Goal: Information Seeking & Learning: Learn about a topic

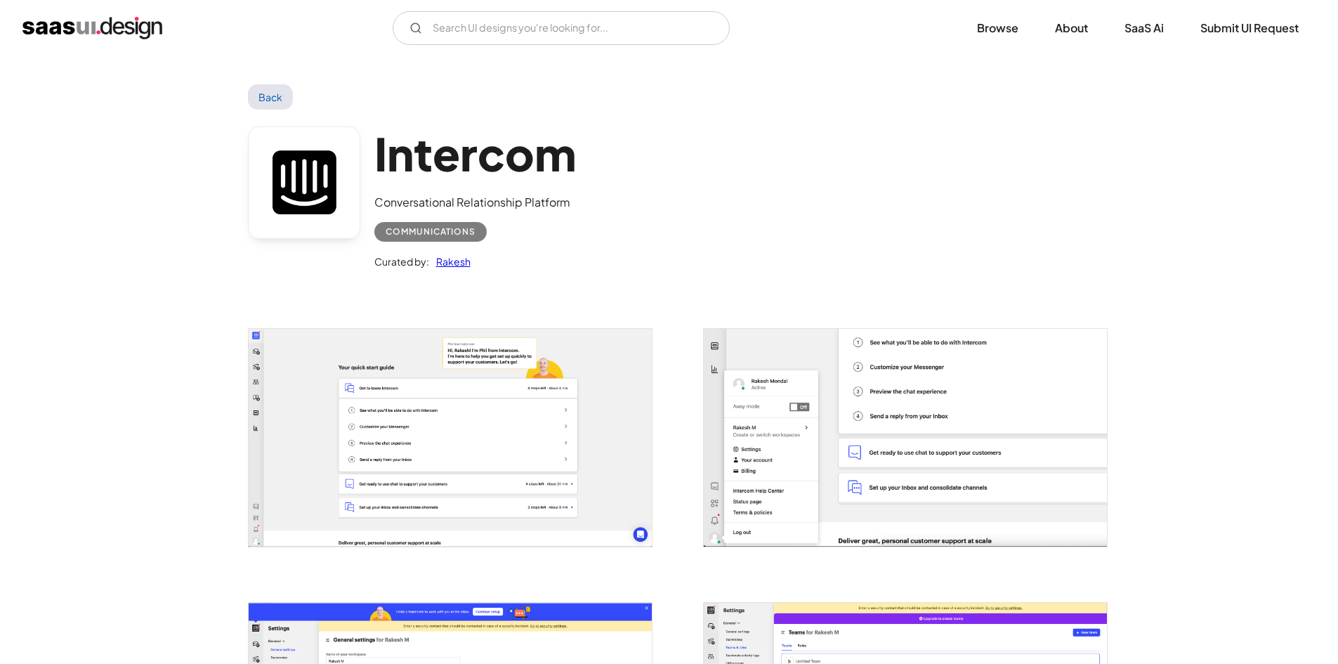
click at [132, 31] on img "home" at bounding box center [92, 28] width 140 height 22
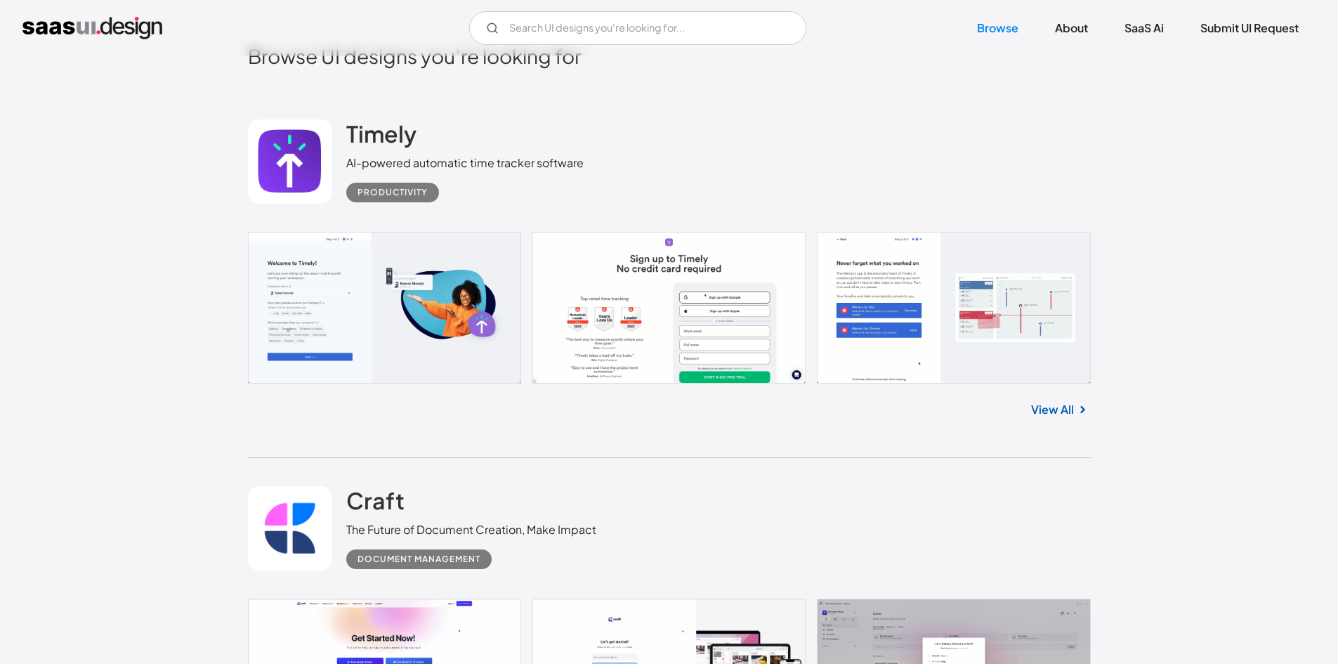
scroll to position [492, 0]
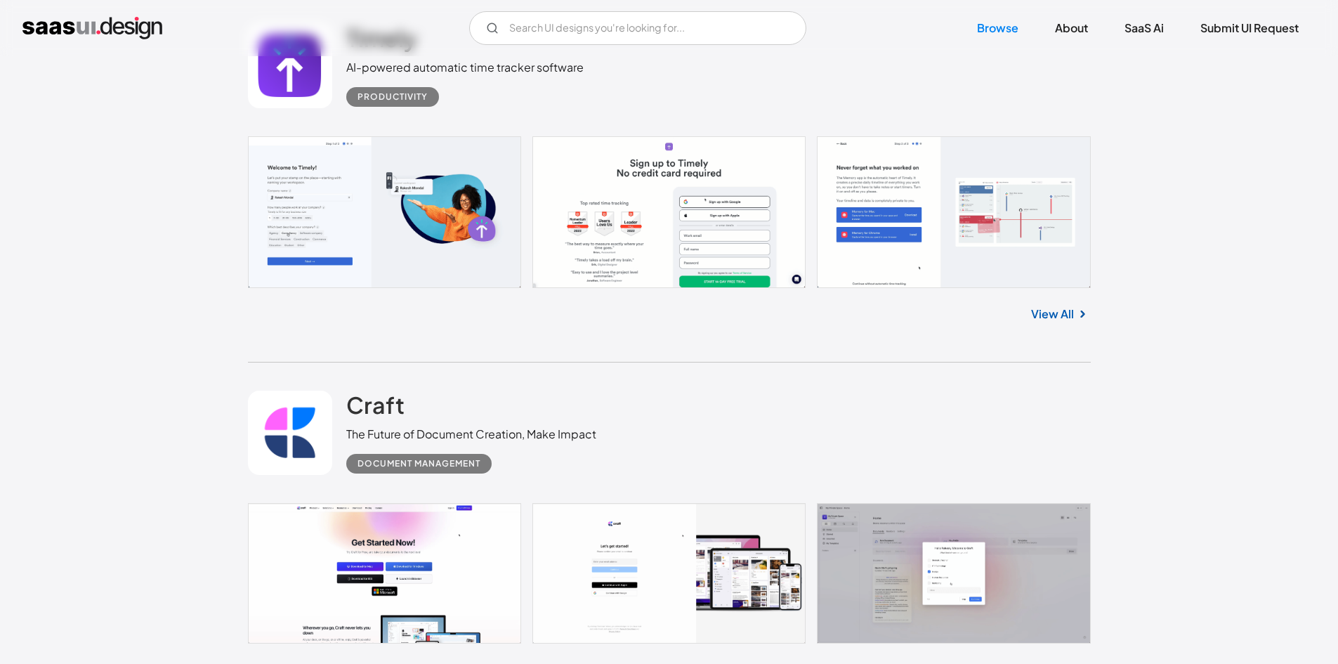
click at [1053, 312] on link "View All" at bounding box center [1052, 313] width 43 height 17
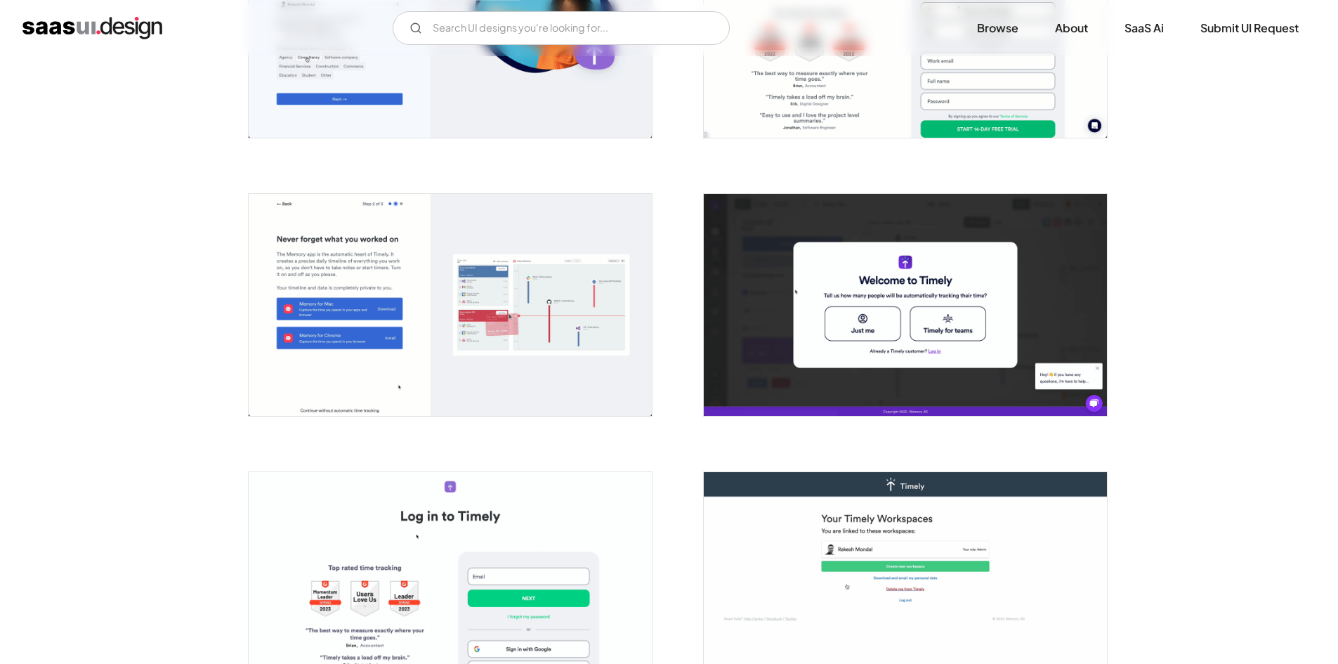
scroll to position [421, 0]
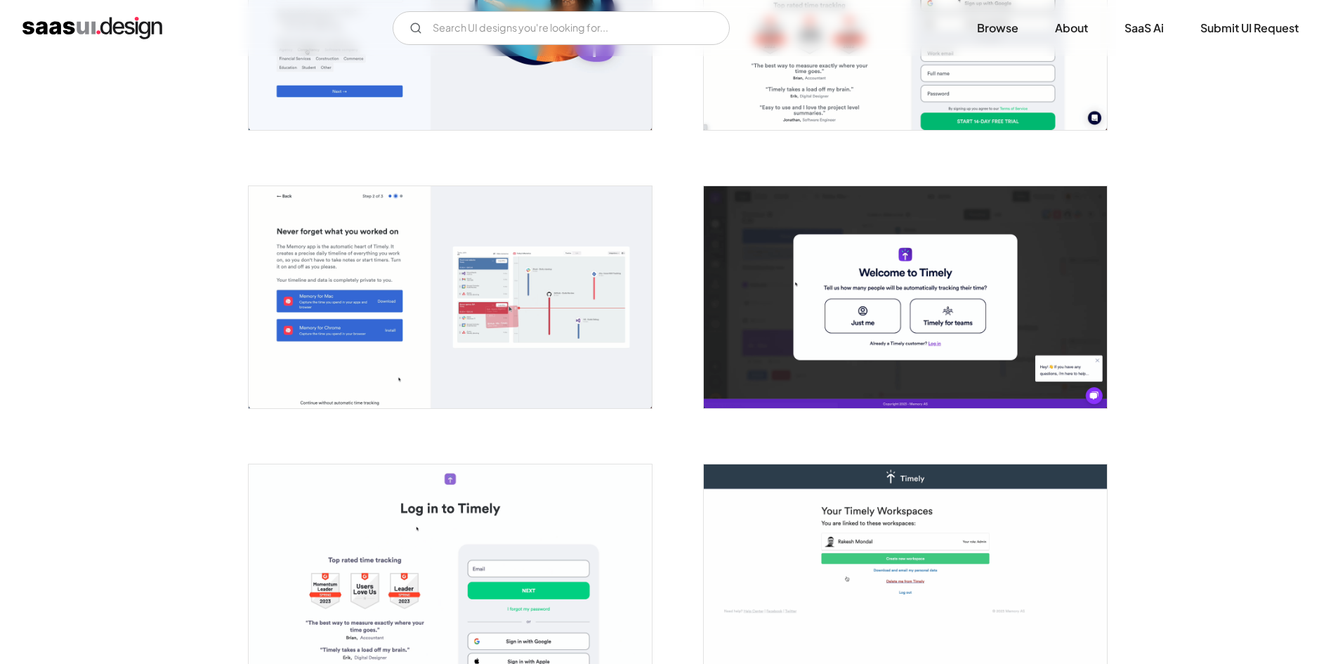
click at [549, 295] on img "open lightbox" at bounding box center [450, 297] width 403 height 222
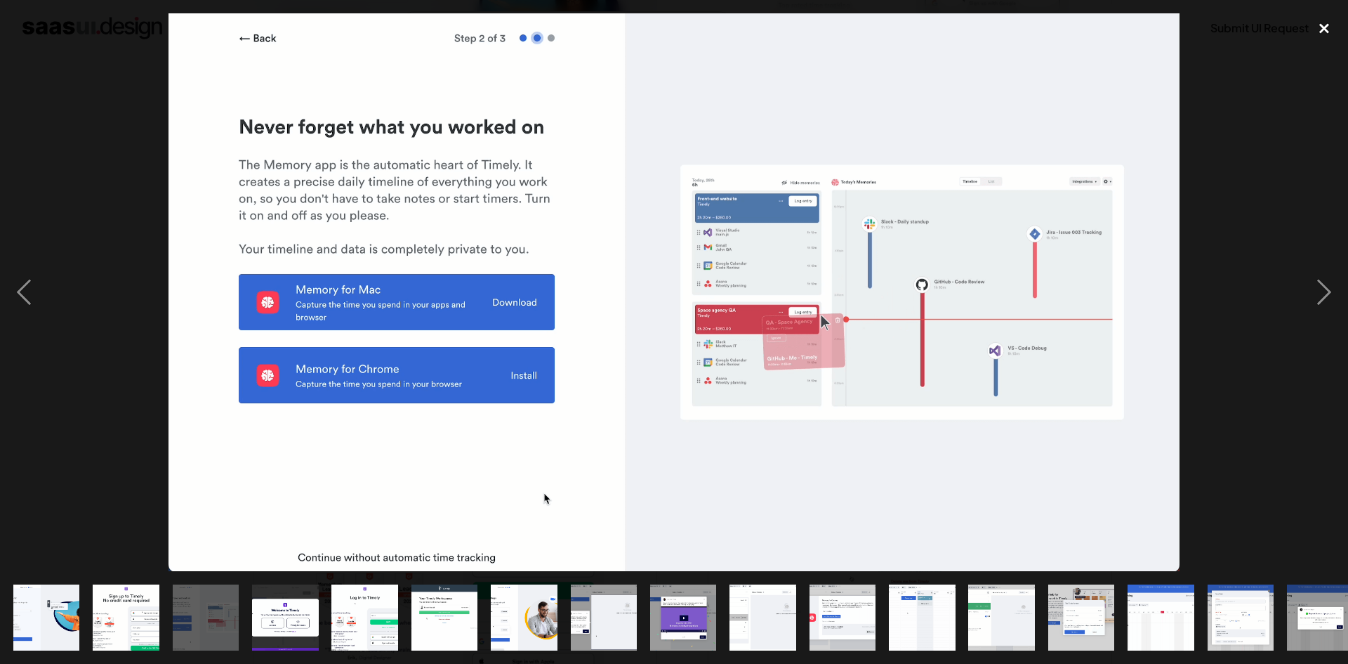
click at [1323, 23] on div "close lightbox" at bounding box center [1325, 28] width 48 height 31
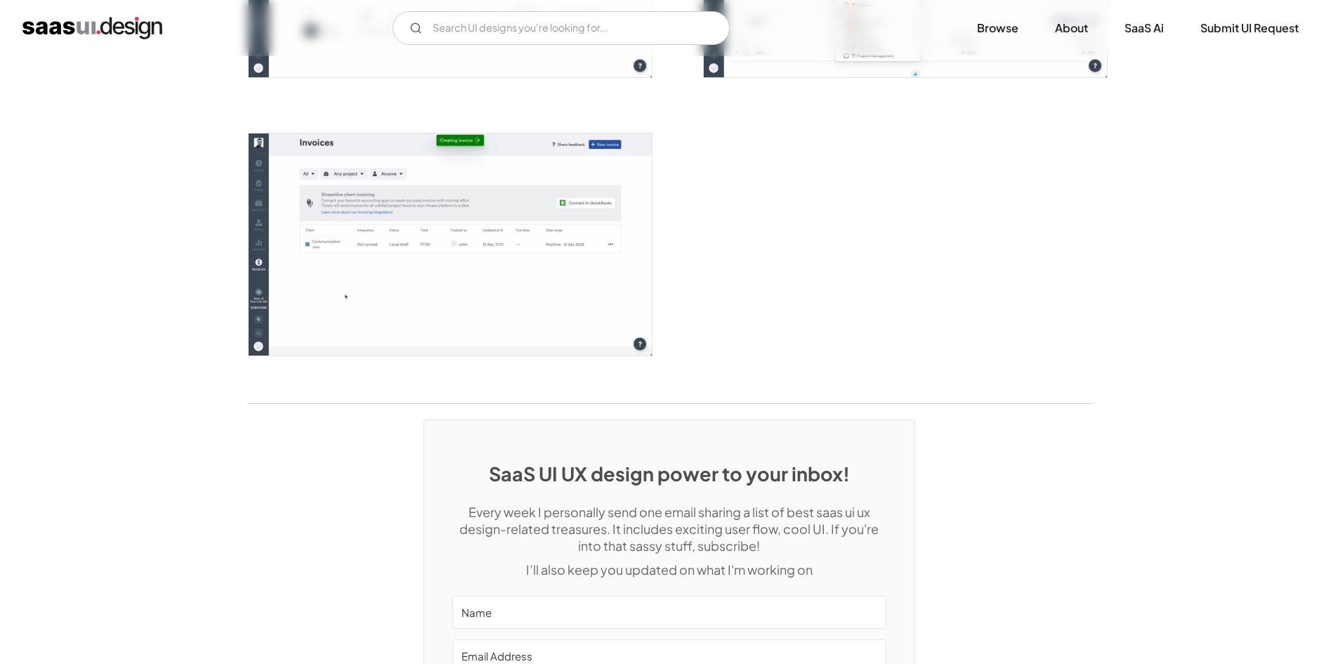
scroll to position [3537, 0]
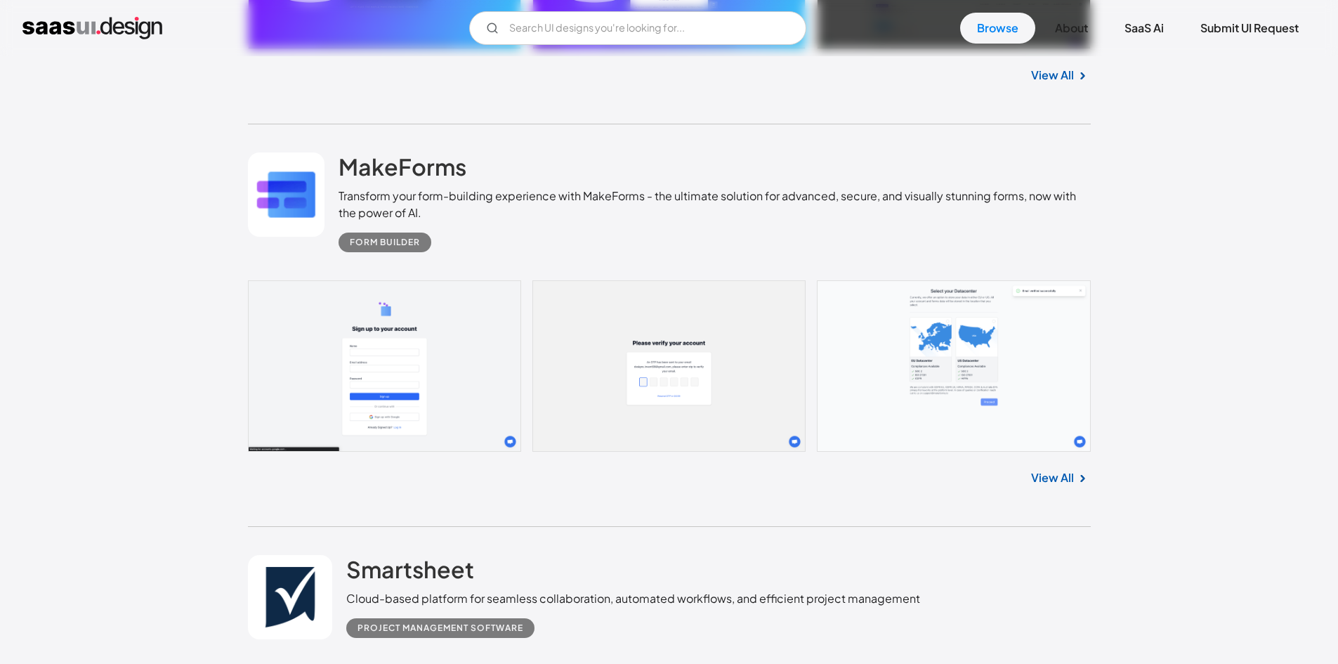
scroll to position [5574, 0]
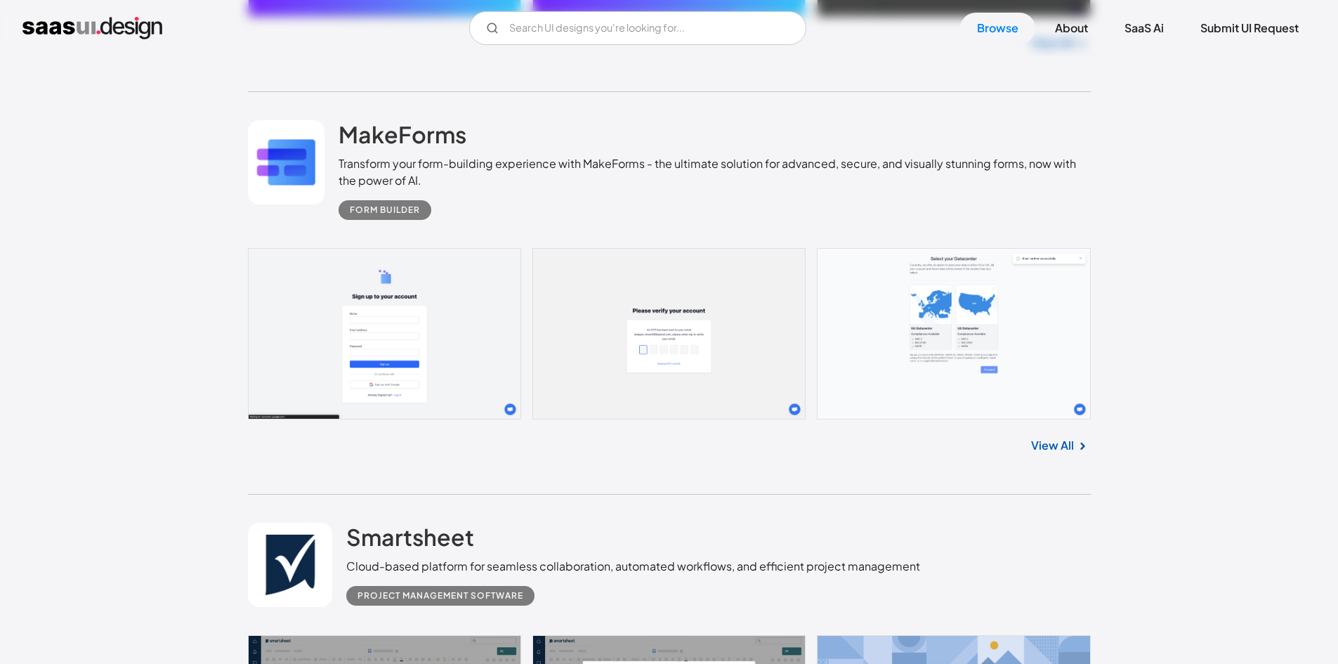
click at [1047, 441] on link "View All" at bounding box center [1052, 445] width 43 height 17
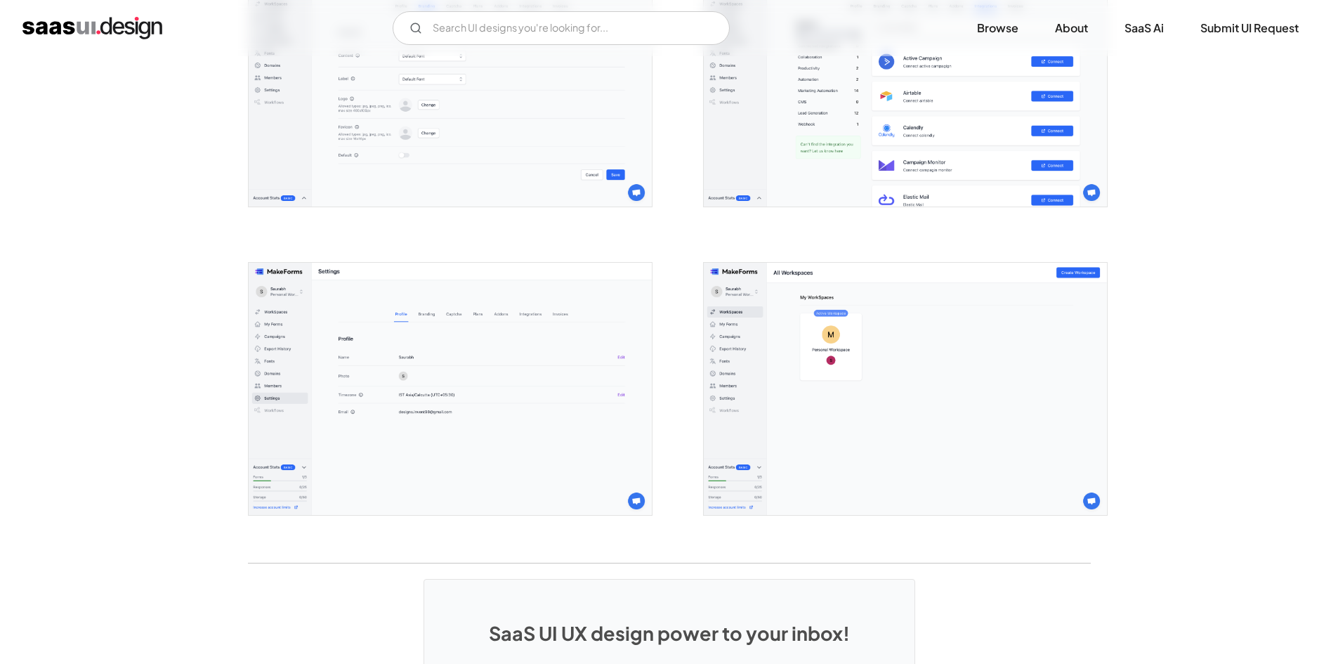
scroll to position [3471, 0]
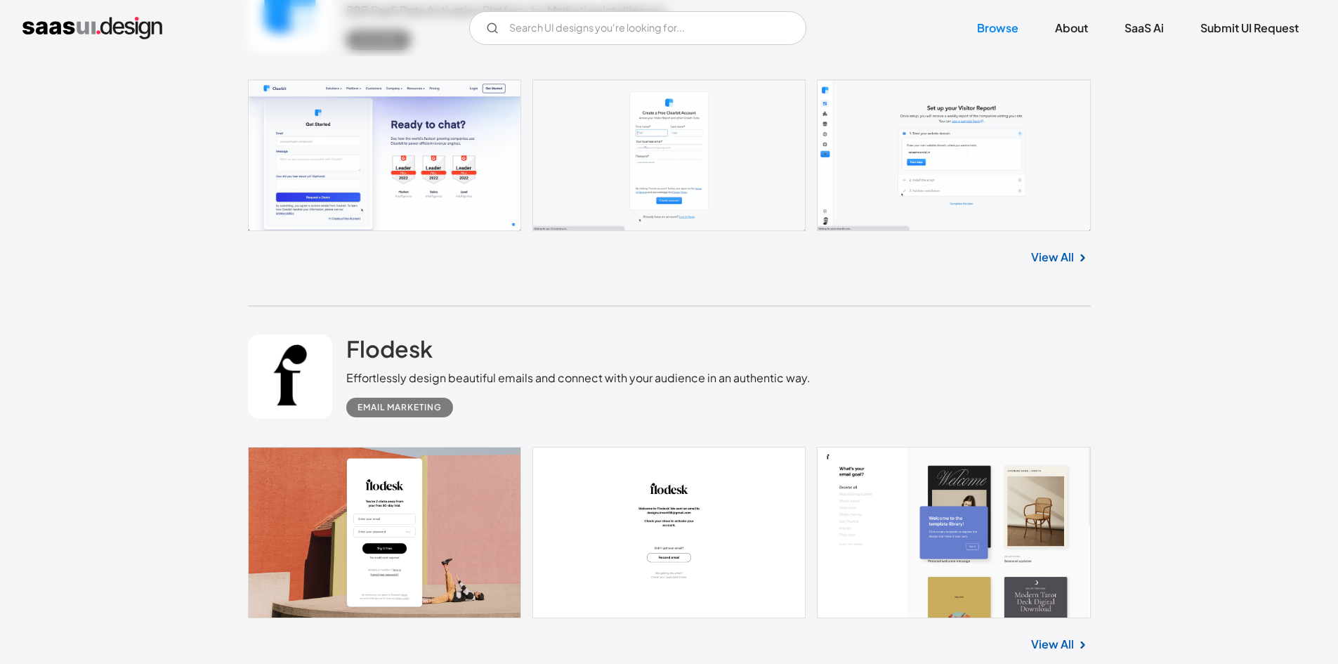
scroll to position [6903, 0]
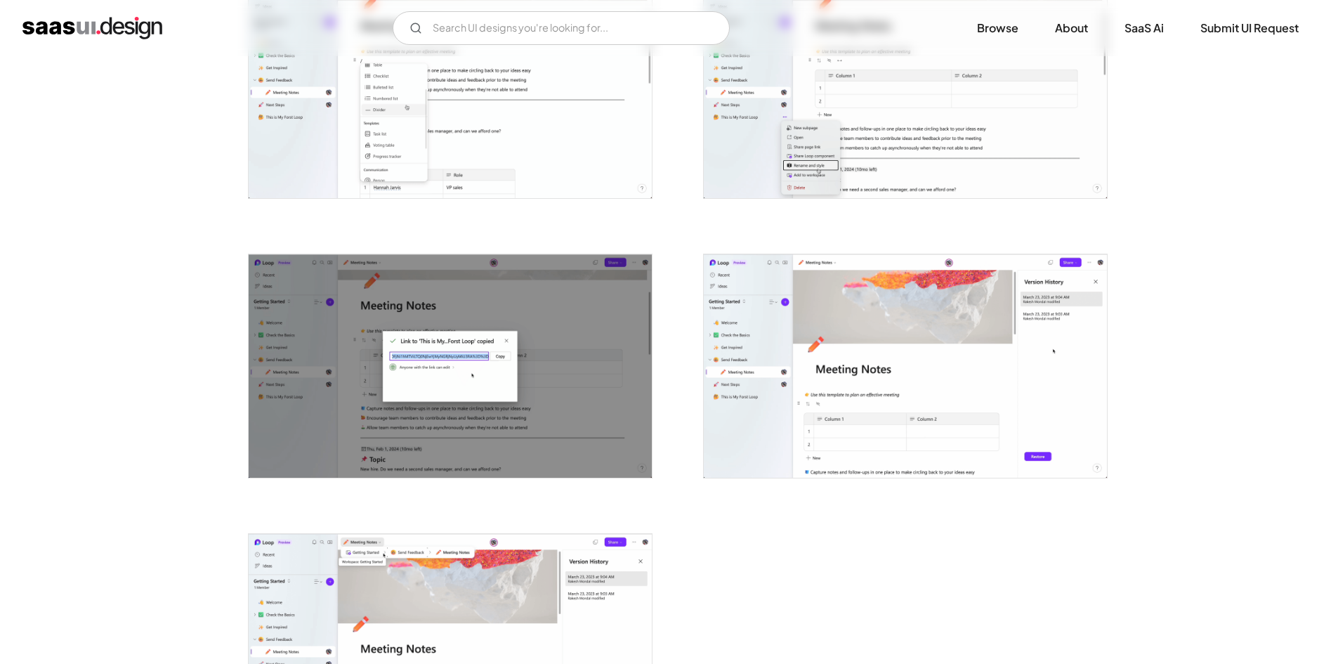
scroll to position [3149, 0]
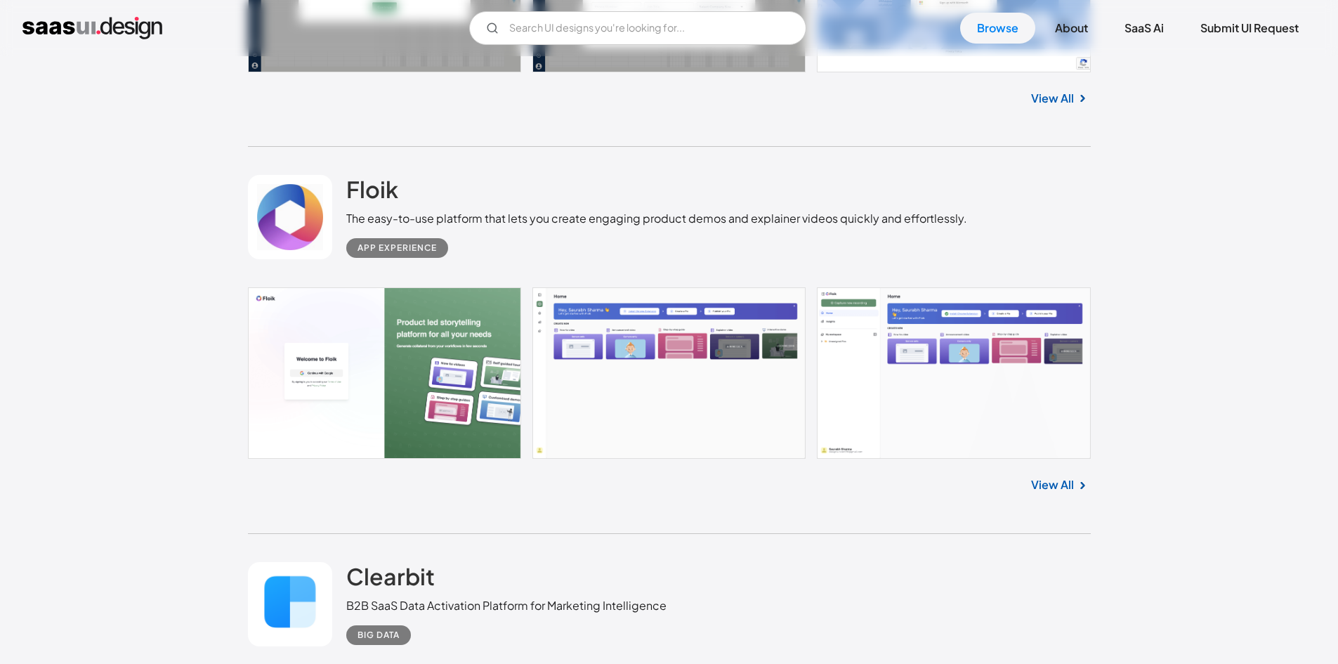
scroll to position [6311, 0]
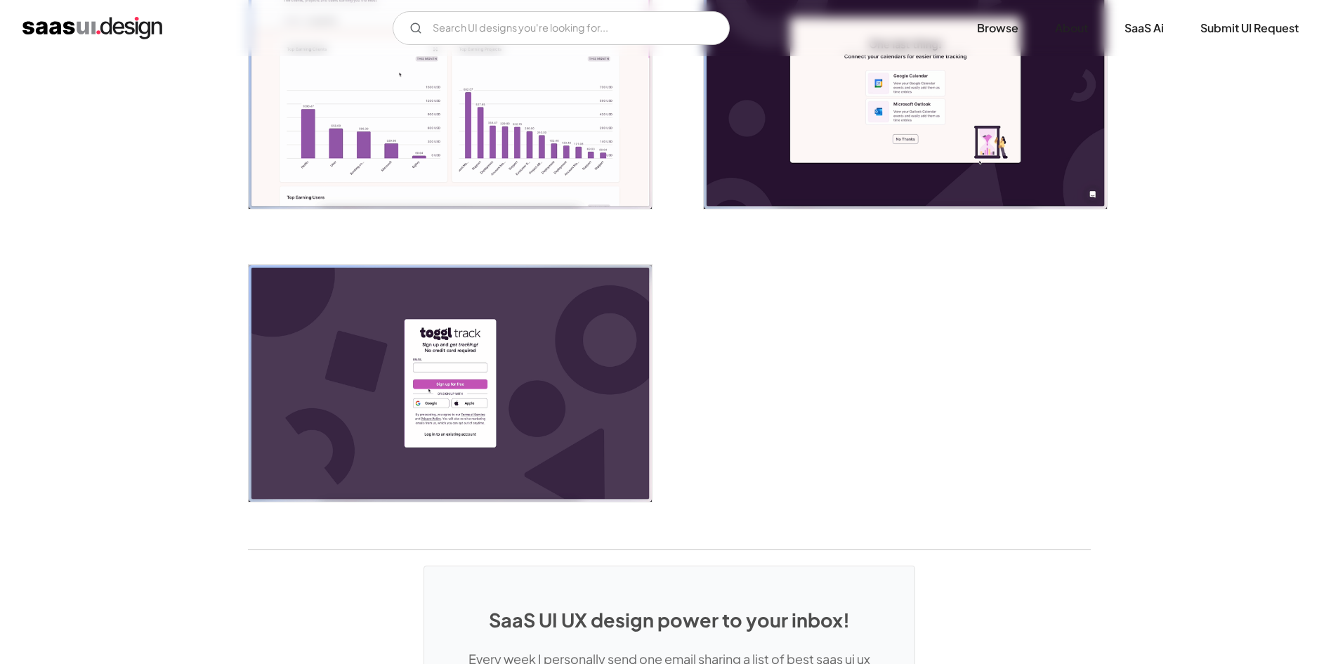
scroll to position [3028, 0]
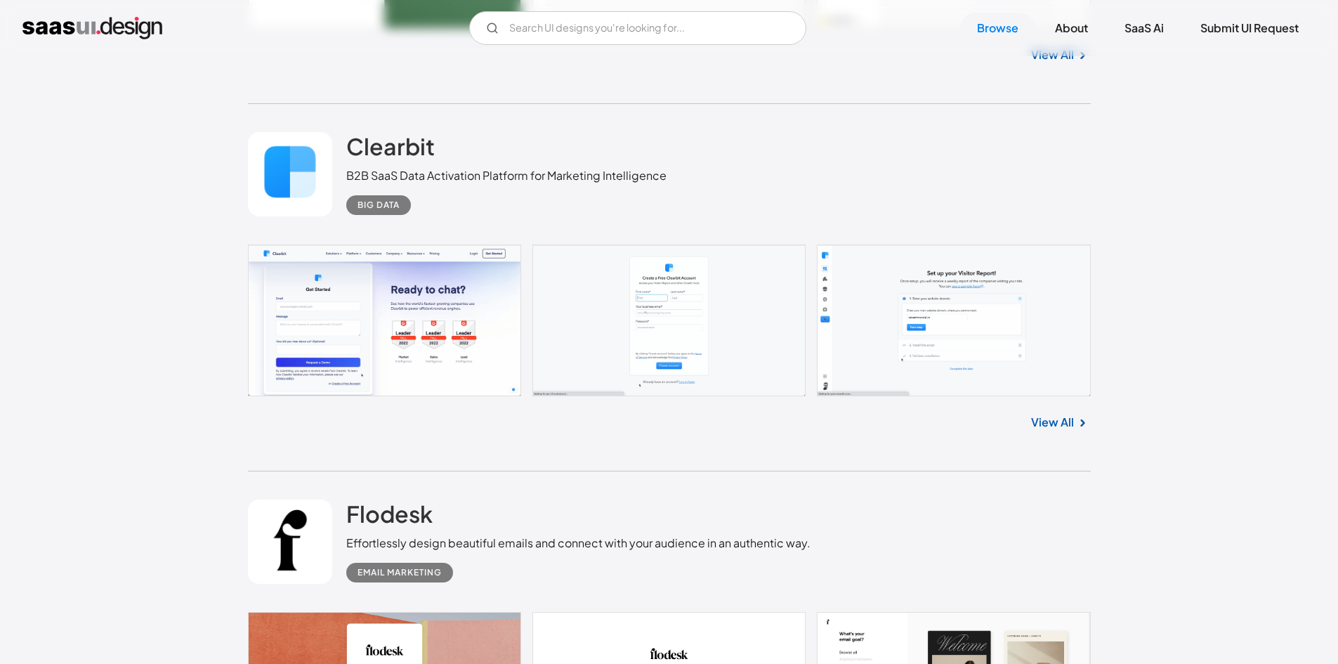
scroll to position [6738, 0]
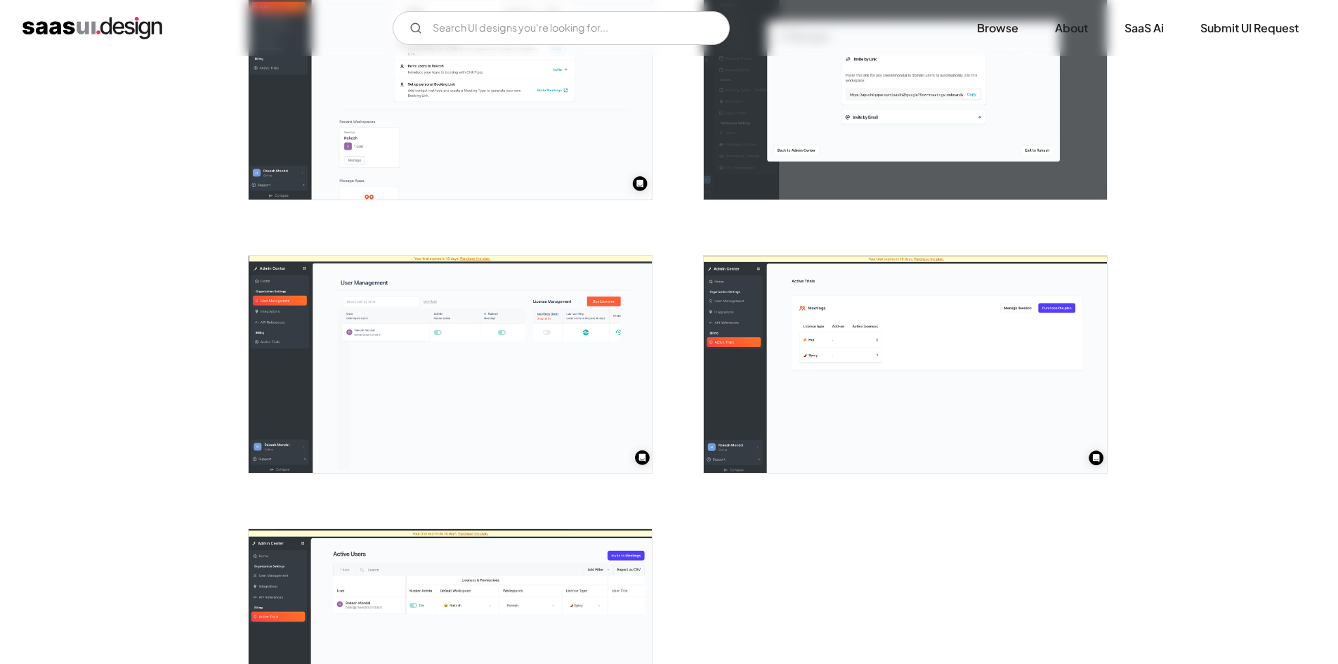
scroll to position [2810, 0]
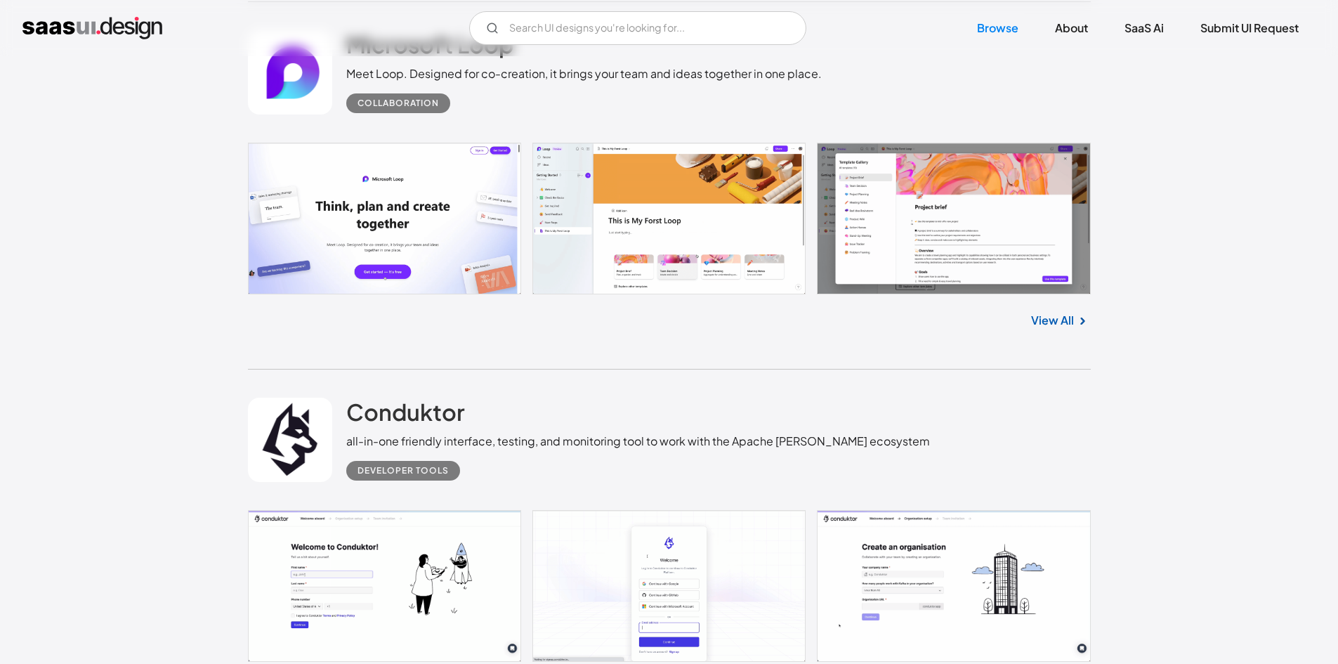
scroll to position [7981, 0]
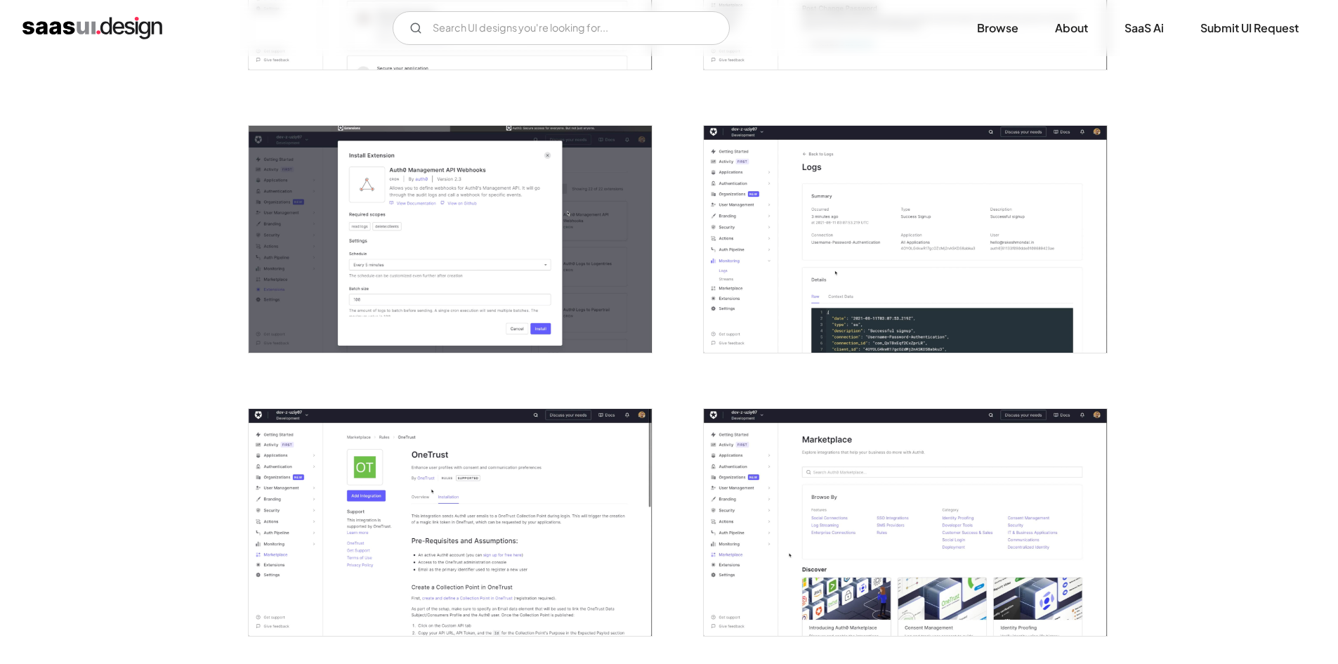
scroll to position [2774, 0]
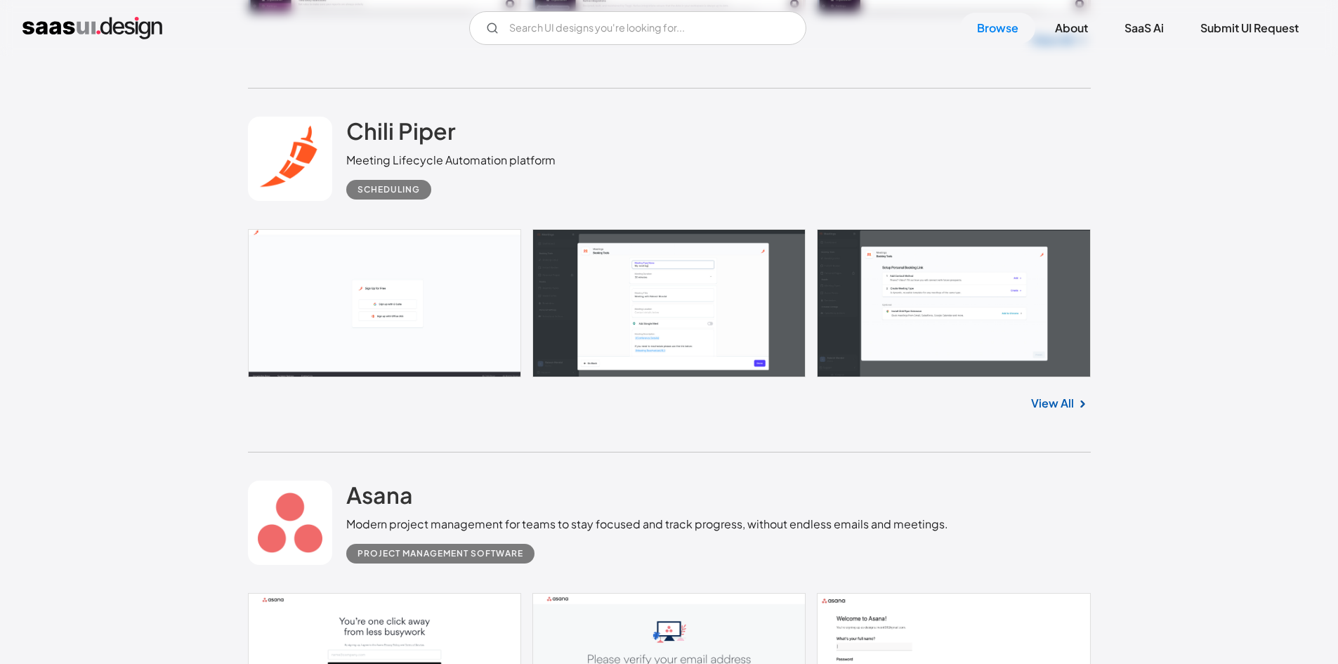
scroll to position [9009, 0]
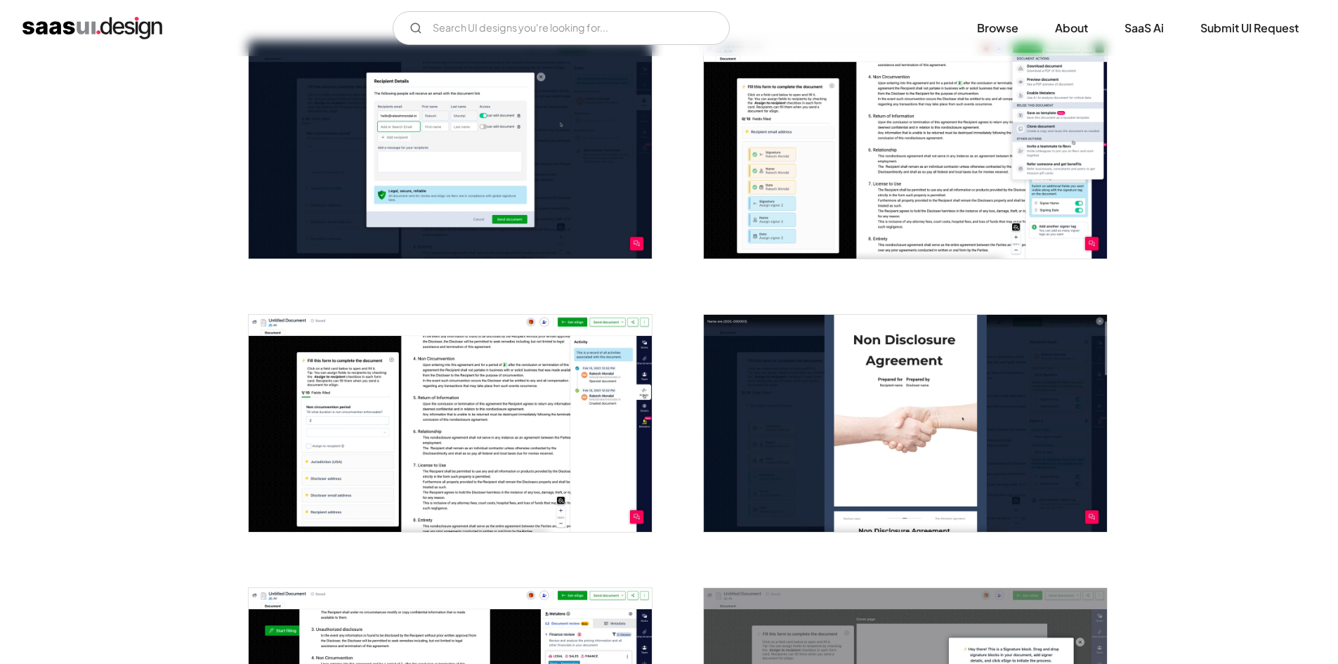
scroll to position [1110, 0]
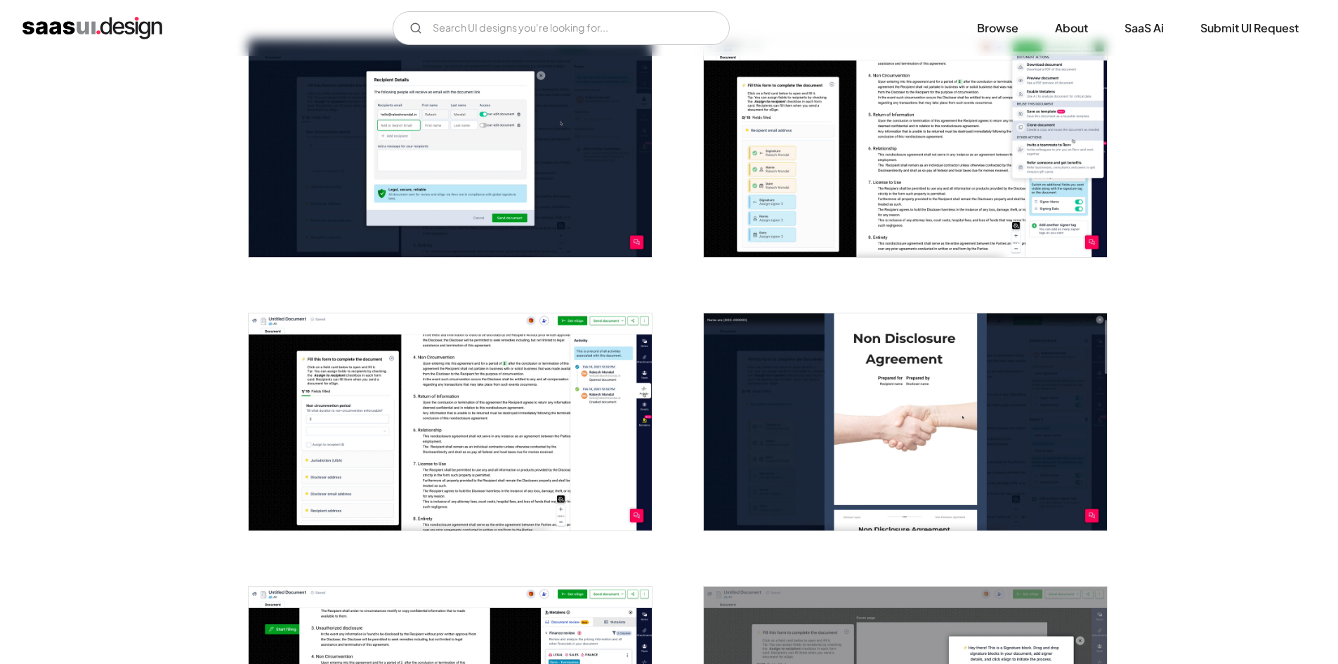
click at [515, 374] on img "open lightbox" at bounding box center [450, 421] width 403 height 217
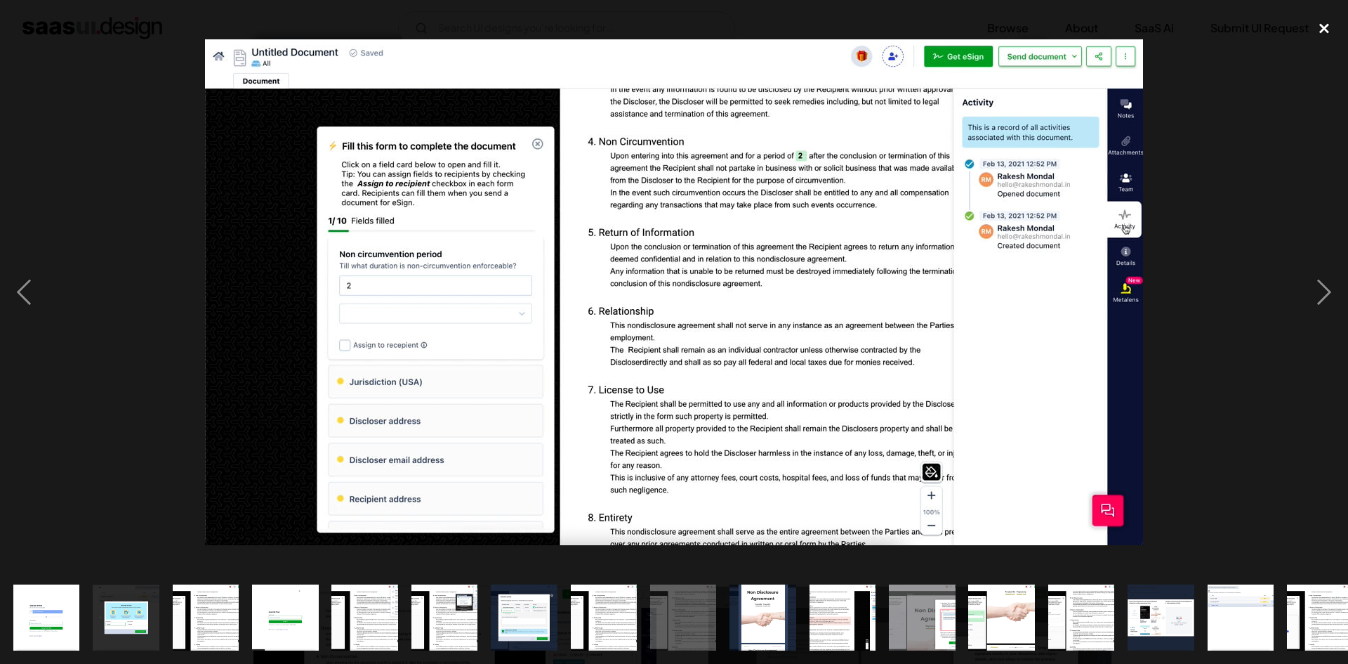
click at [1327, 28] on div "close lightbox" at bounding box center [1325, 28] width 48 height 31
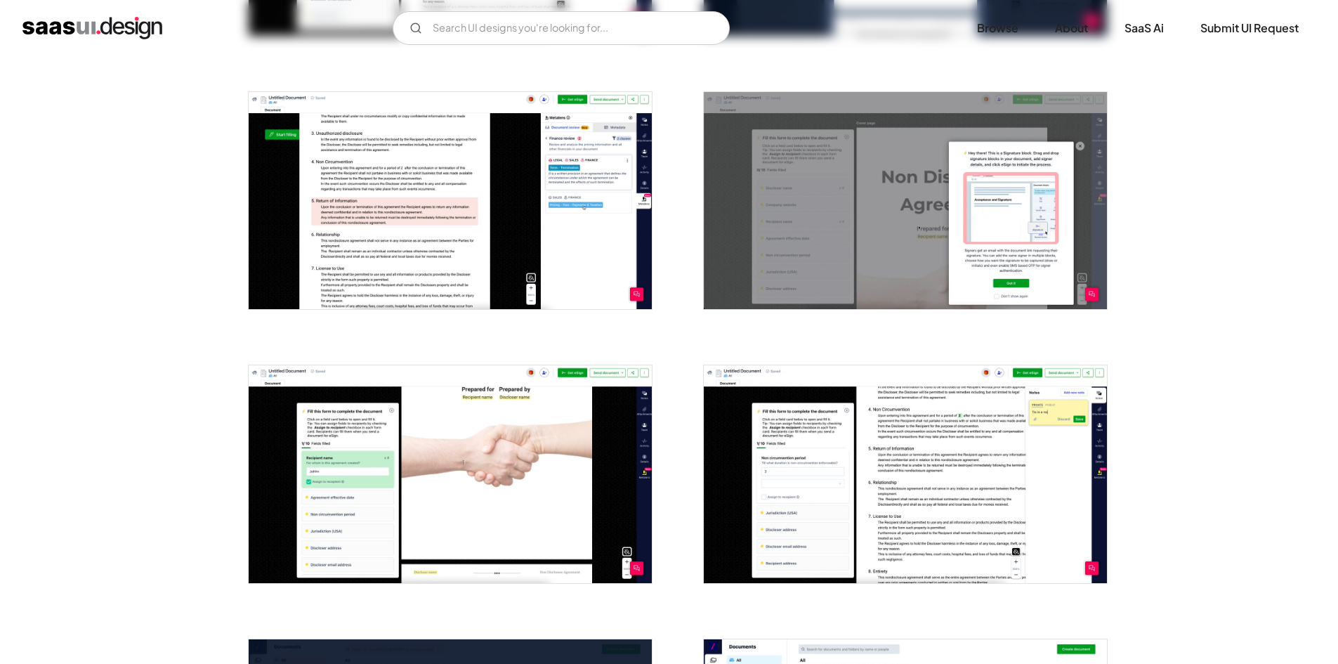
scroll to position [1605, 0]
click at [435, 241] on img "open lightbox" at bounding box center [450, 199] width 403 height 217
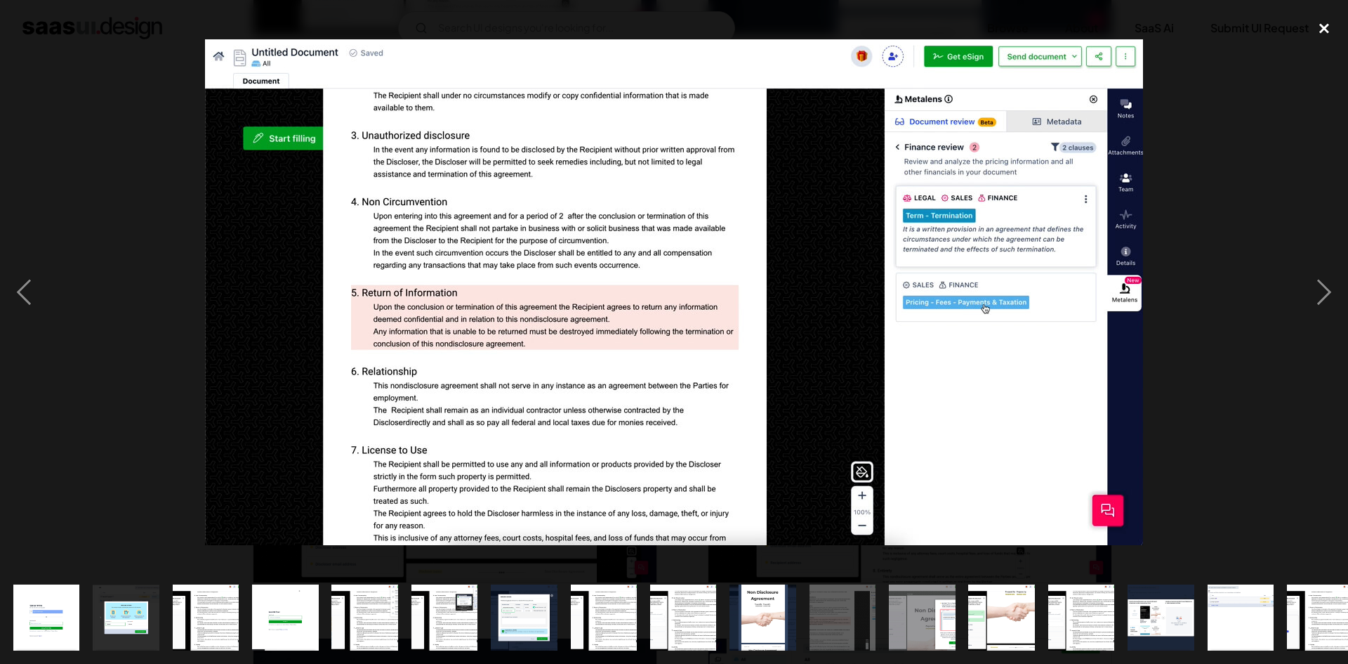
click at [1329, 24] on div "close lightbox" at bounding box center [1325, 28] width 48 height 31
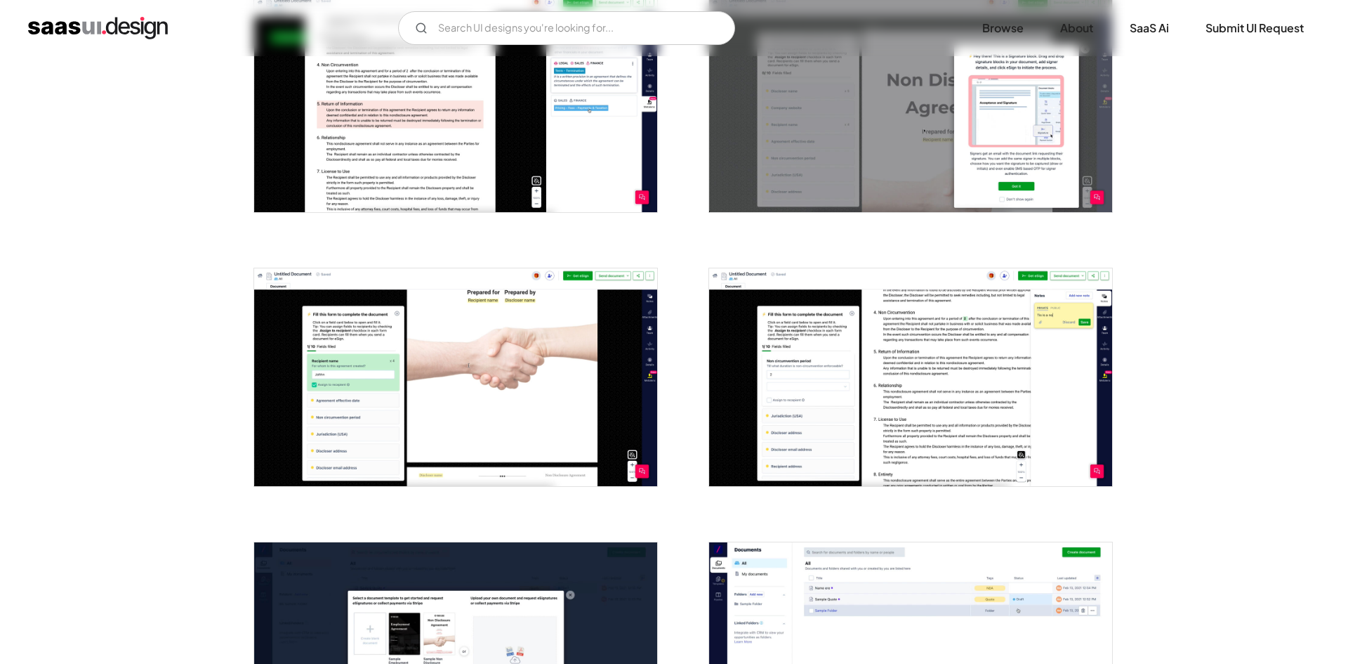
scroll to position [1745, 0]
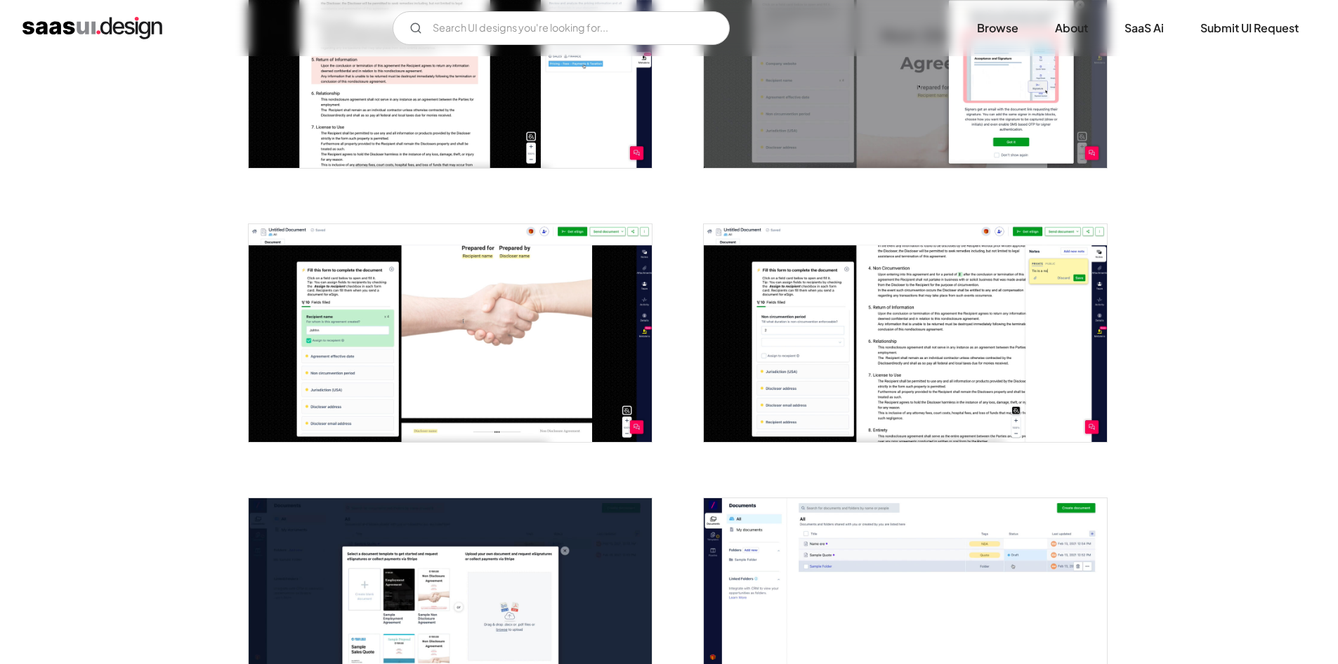
click at [456, 330] on img "open lightbox" at bounding box center [450, 332] width 403 height 217
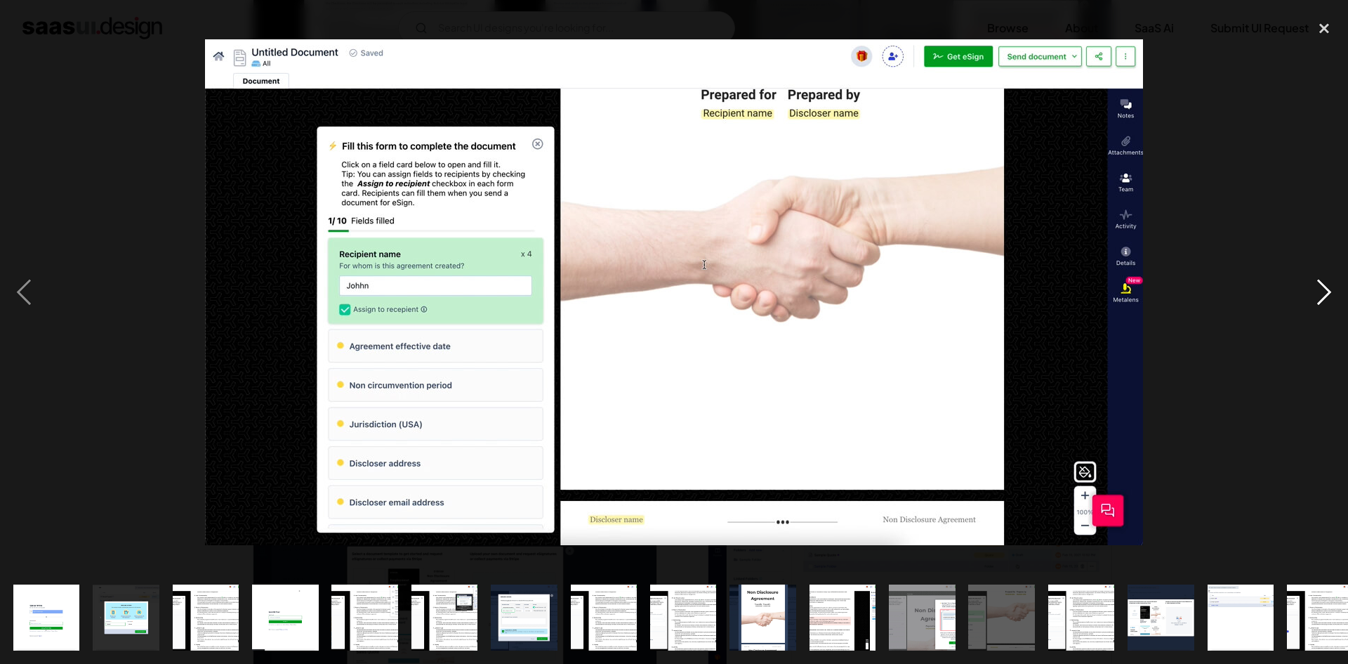
click at [1322, 286] on div "next image" at bounding box center [1325, 292] width 48 height 558
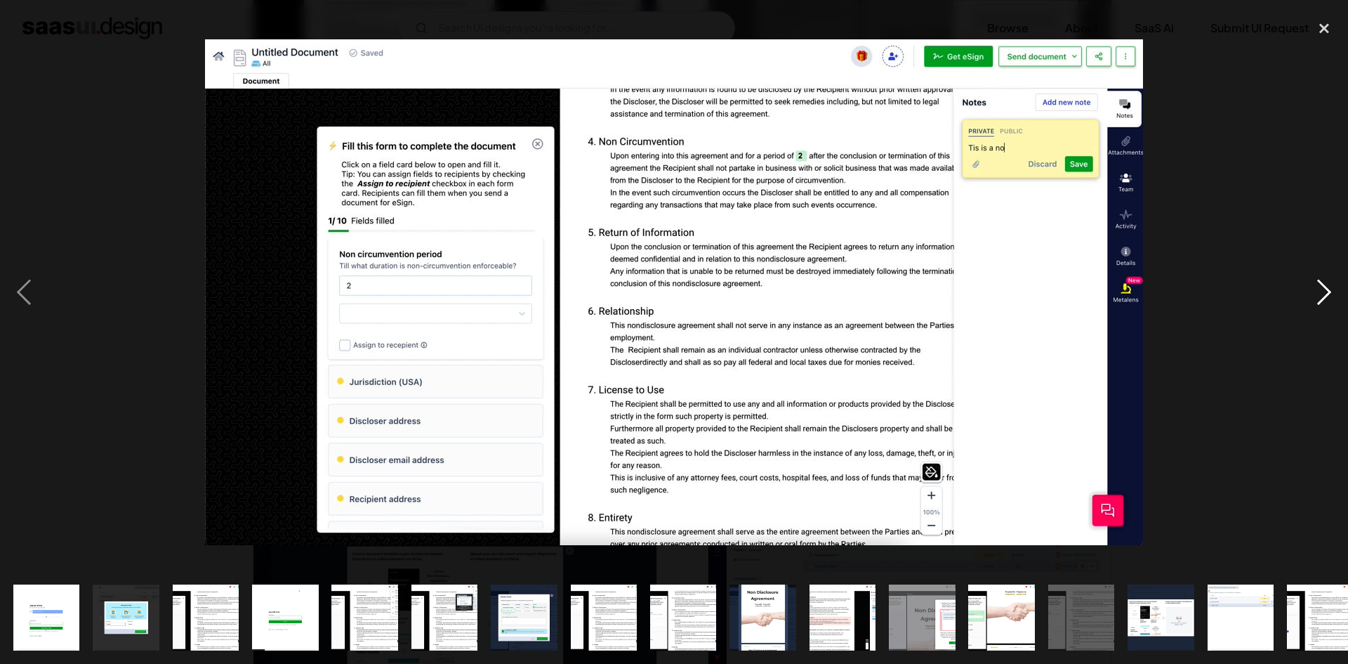
click at [1322, 286] on div "next image" at bounding box center [1325, 292] width 48 height 558
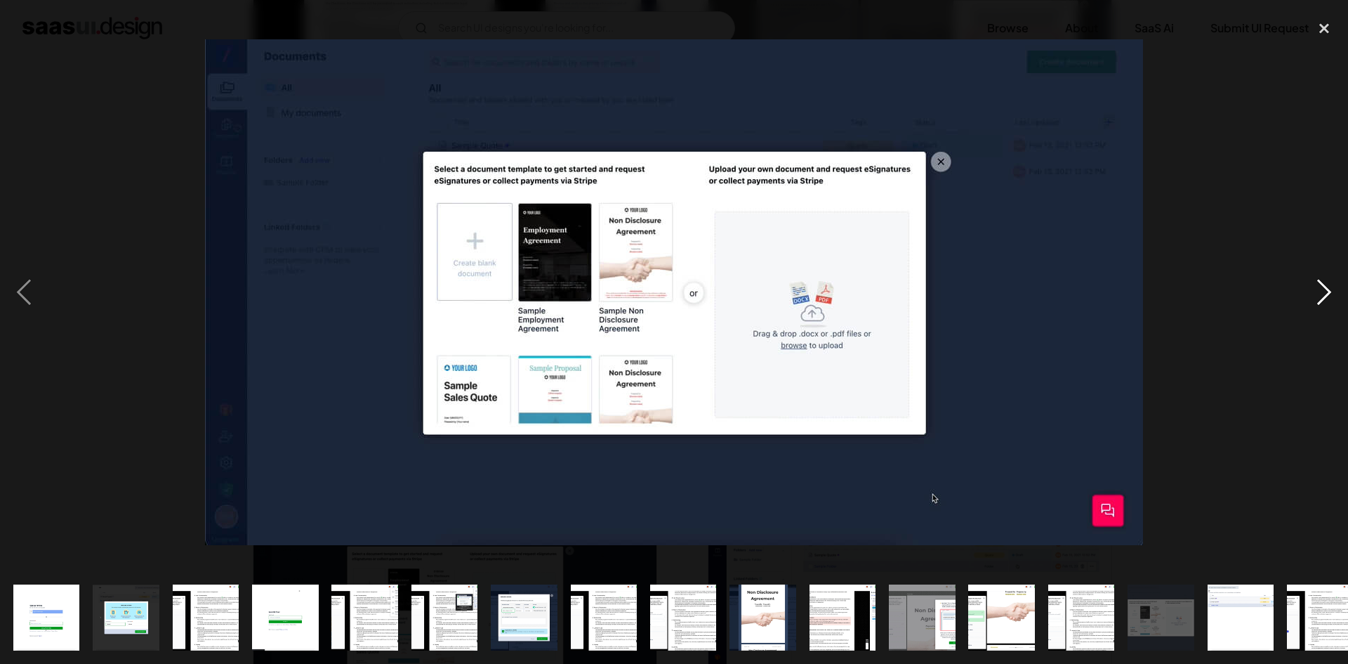
click at [1322, 286] on div "next image" at bounding box center [1325, 292] width 48 height 558
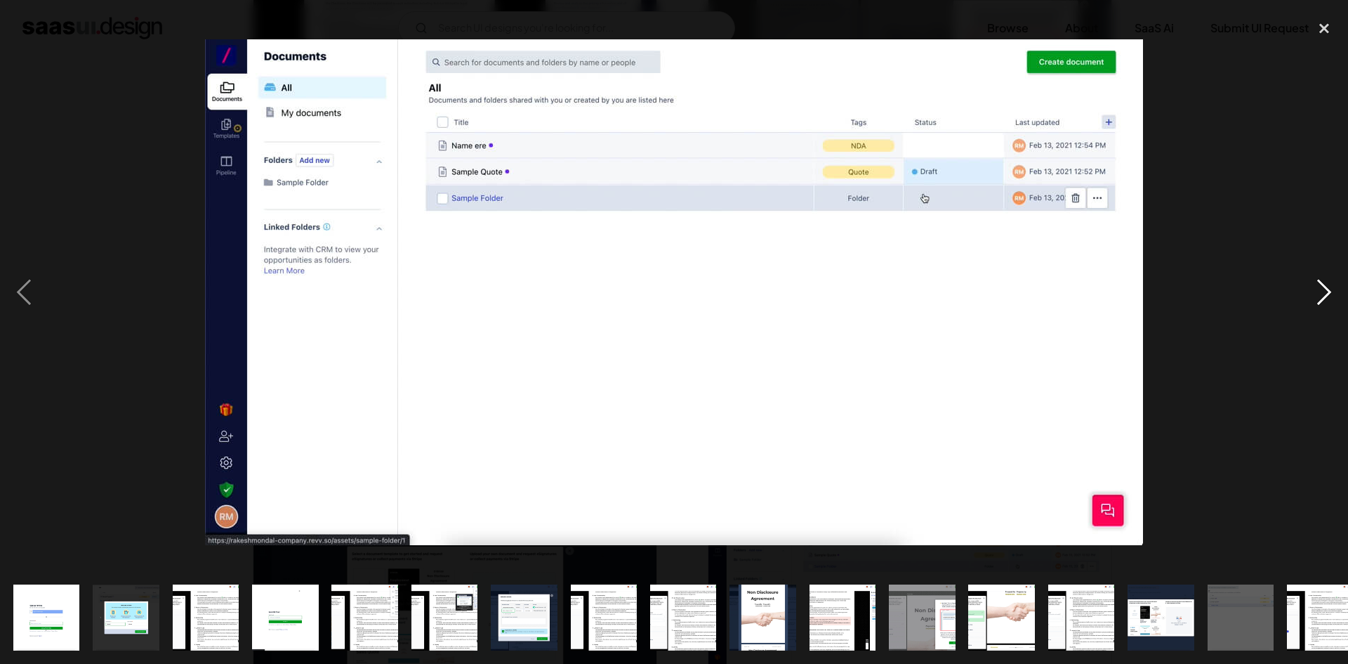
click at [1322, 286] on div "next image" at bounding box center [1325, 292] width 48 height 558
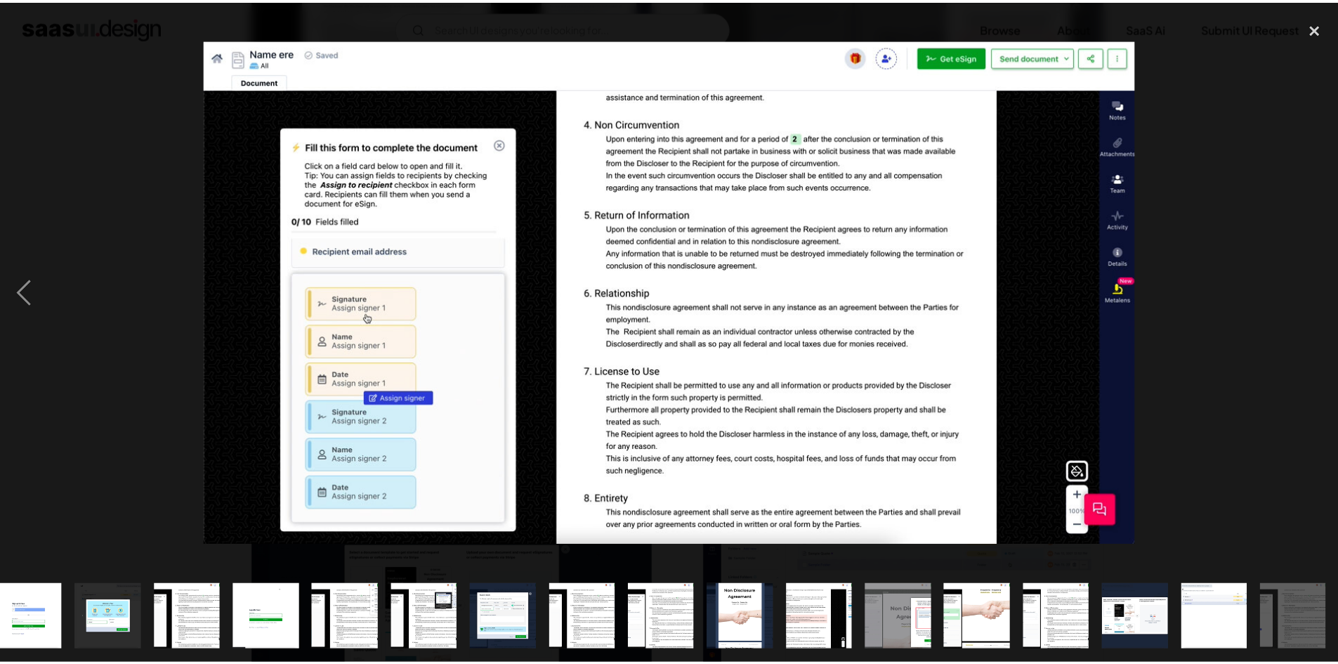
scroll to position [0, 18]
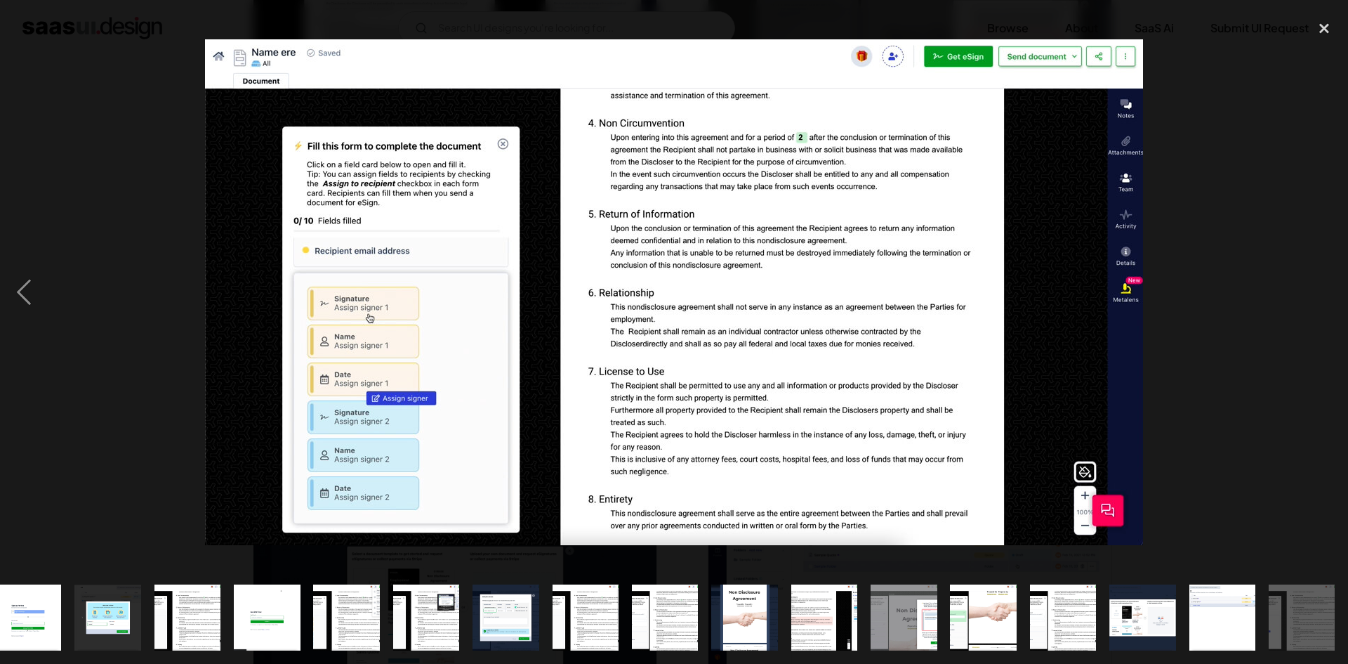
click at [1322, 286] on div "next image" at bounding box center [1325, 292] width 48 height 558
click at [1328, 24] on div "close lightbox" at bounding box center [1325, 28] width 48 height 31
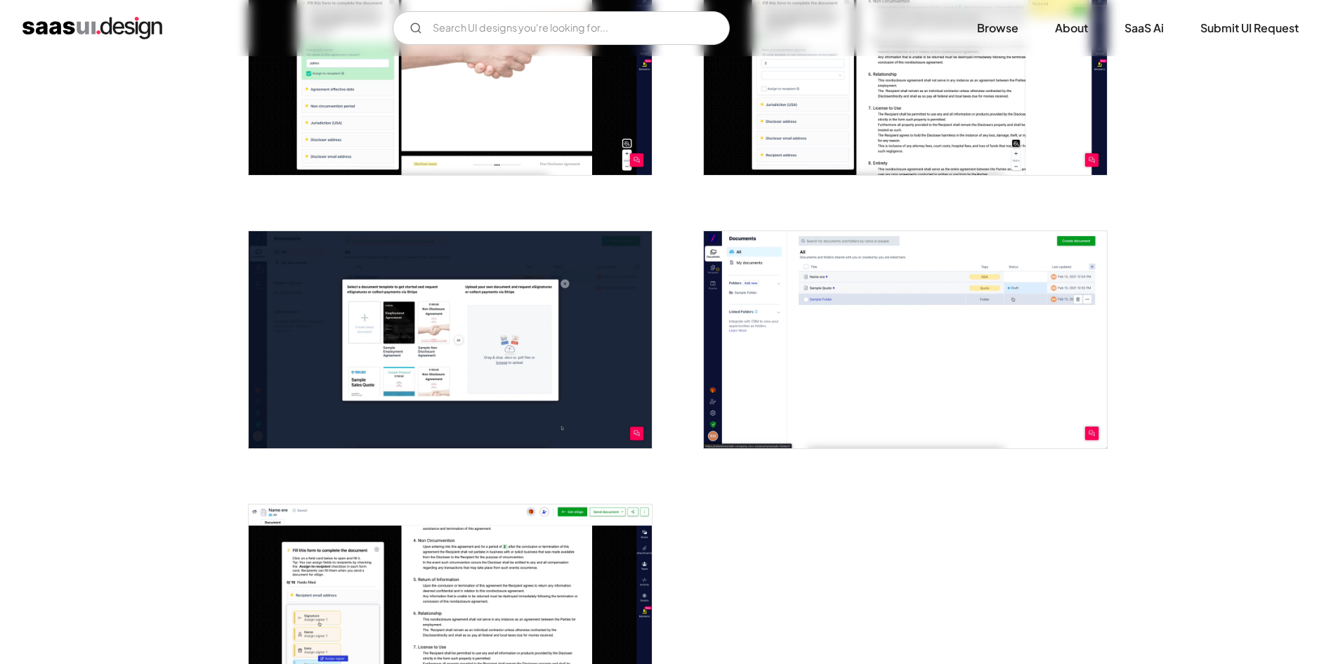
scroll to position [2011, 0]
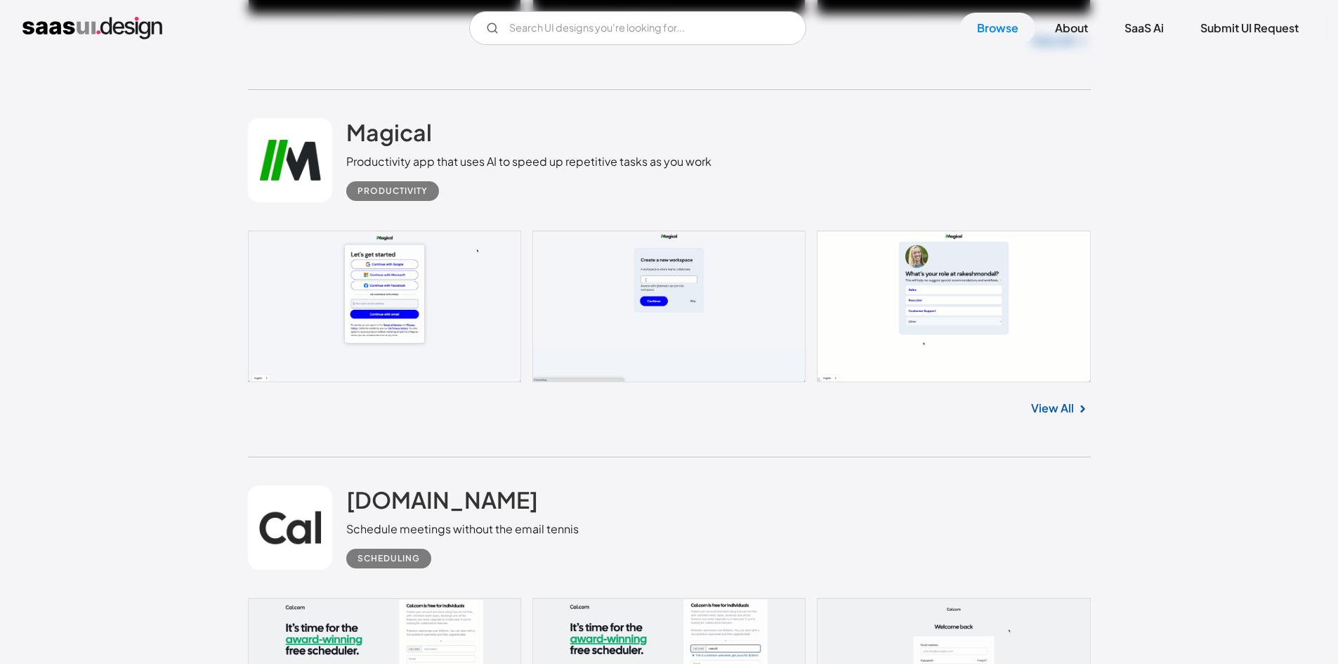
scroll to position [11961, 0]
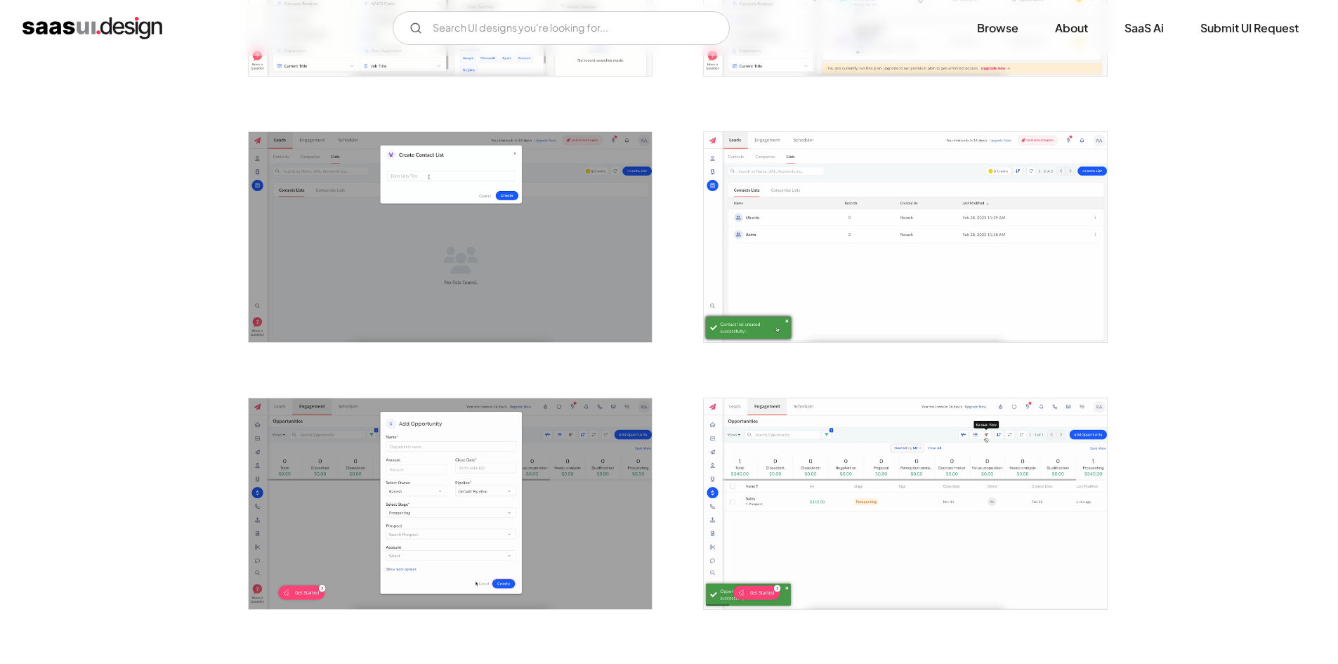
scroll to position [2072, 0]
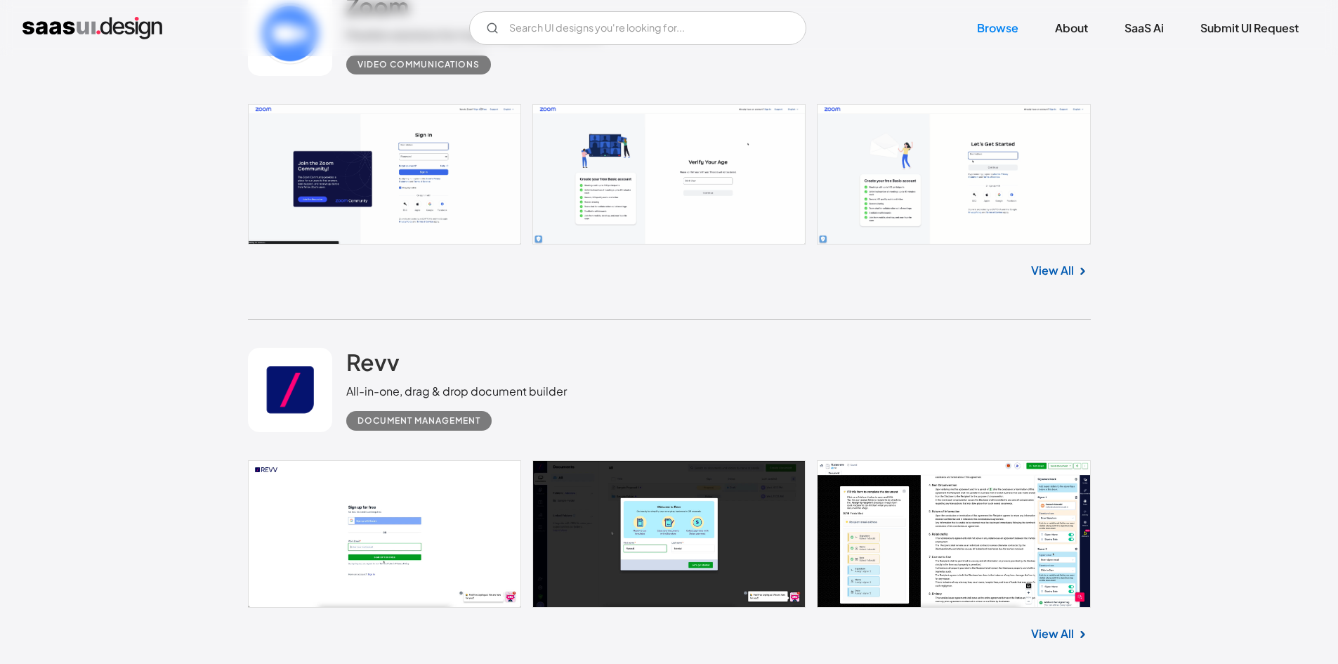
scroll to position [10988, 0]
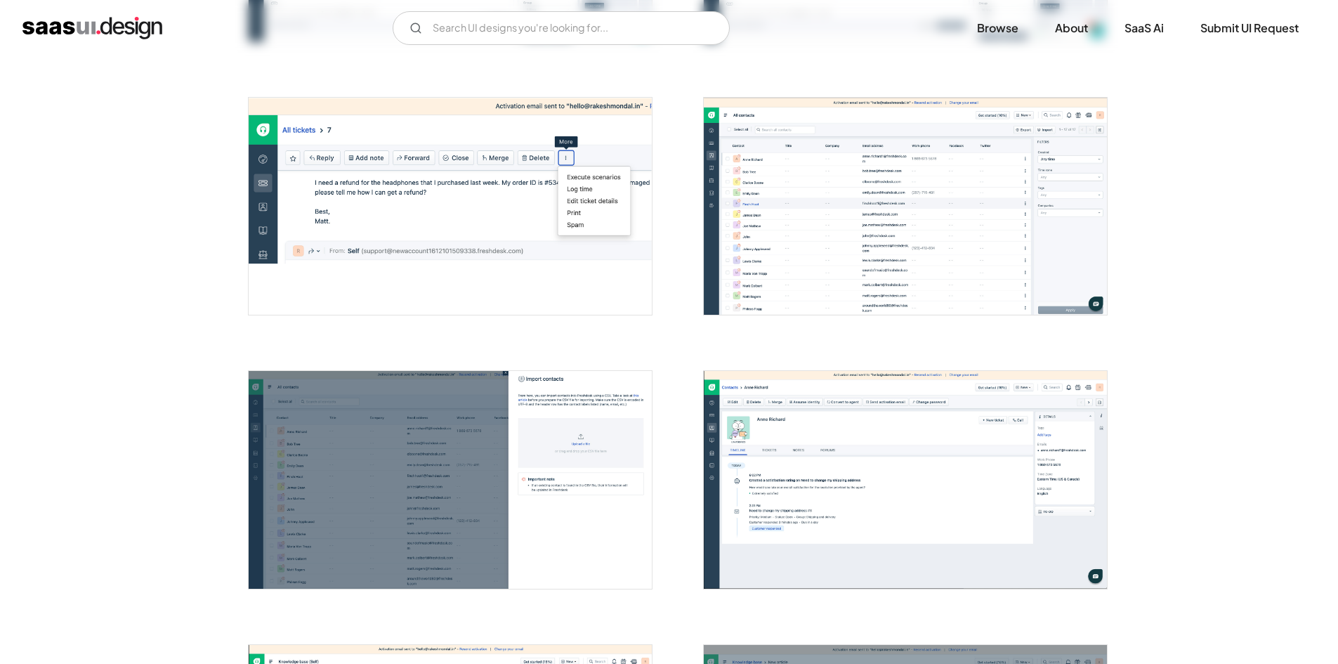
scroll to position [1413, 0]
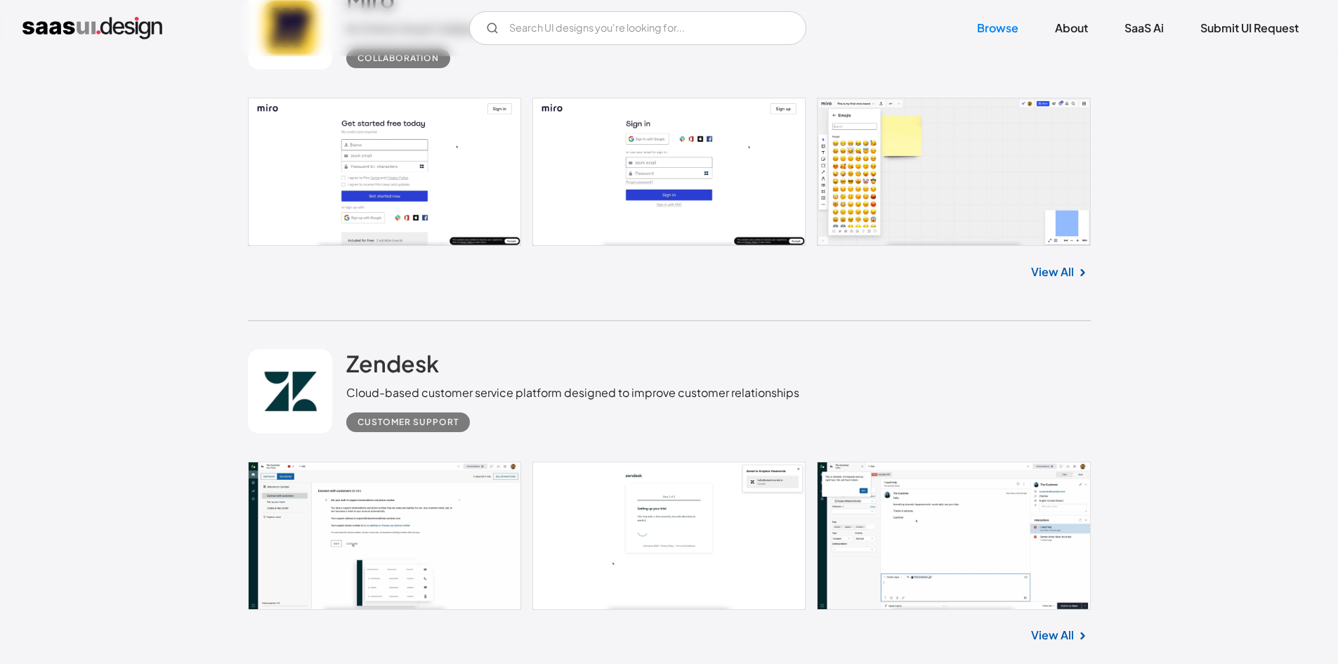
scroll to position [16879, 0]
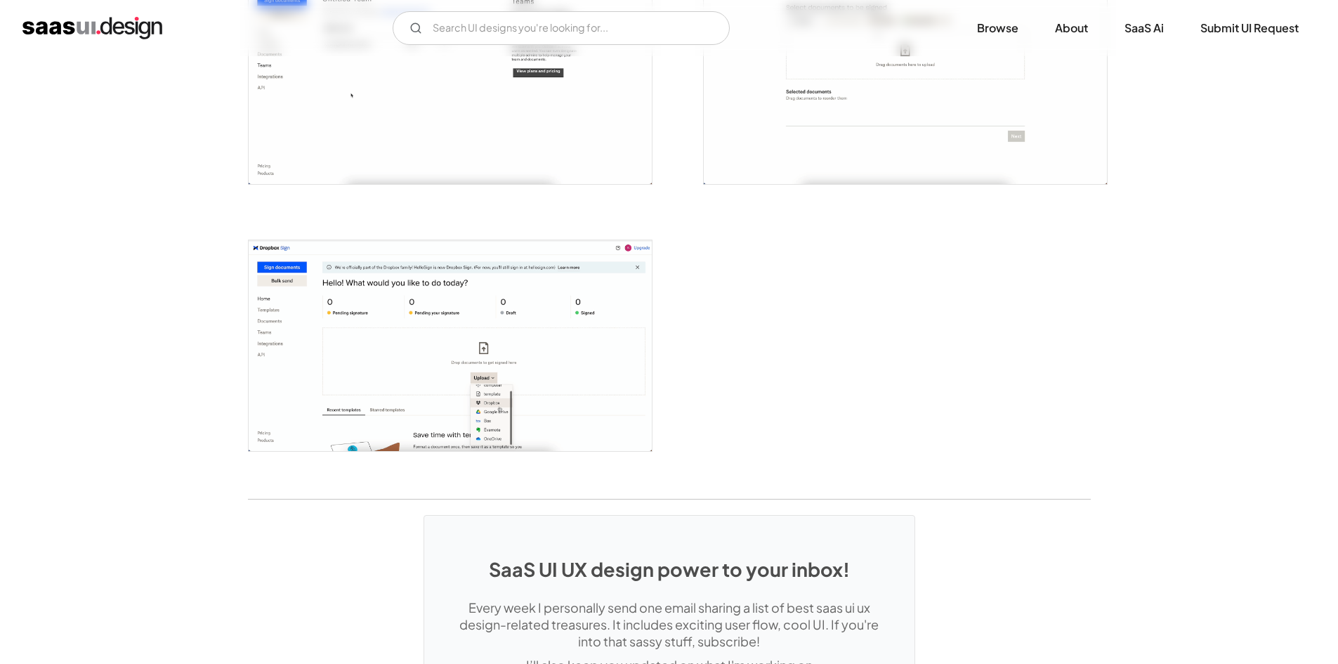
scroll to position [2813, 0]
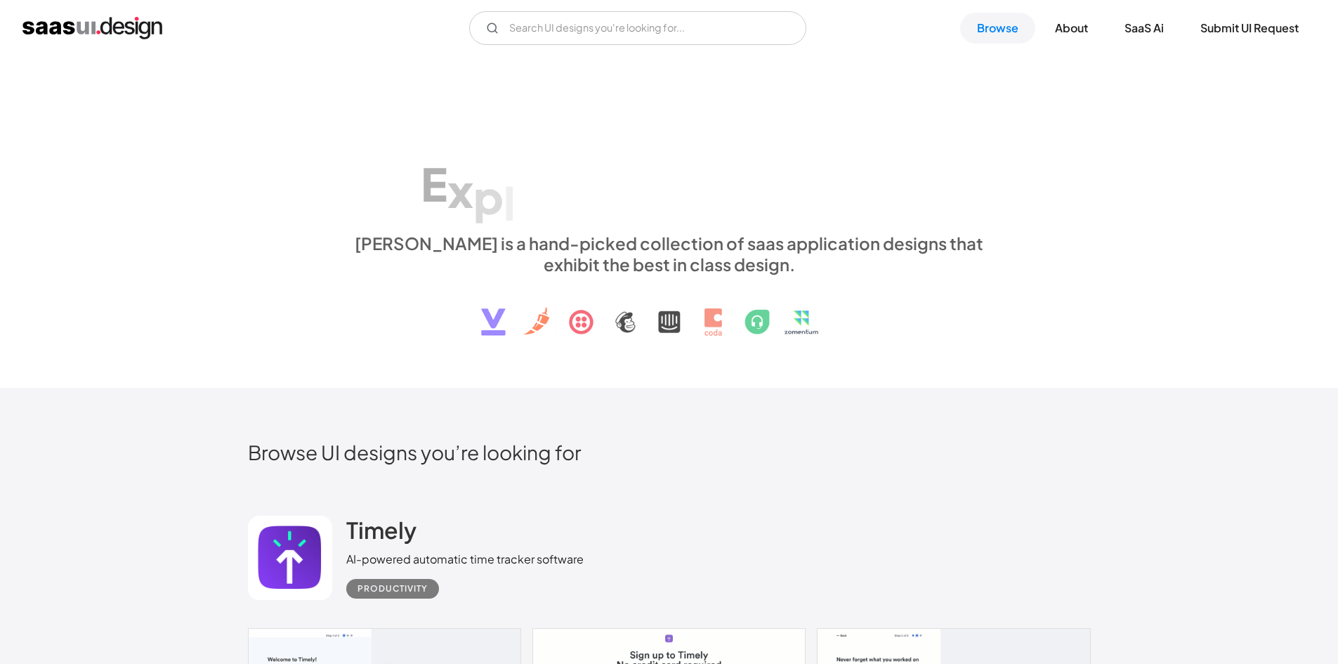
scroll to position [14549, 0]
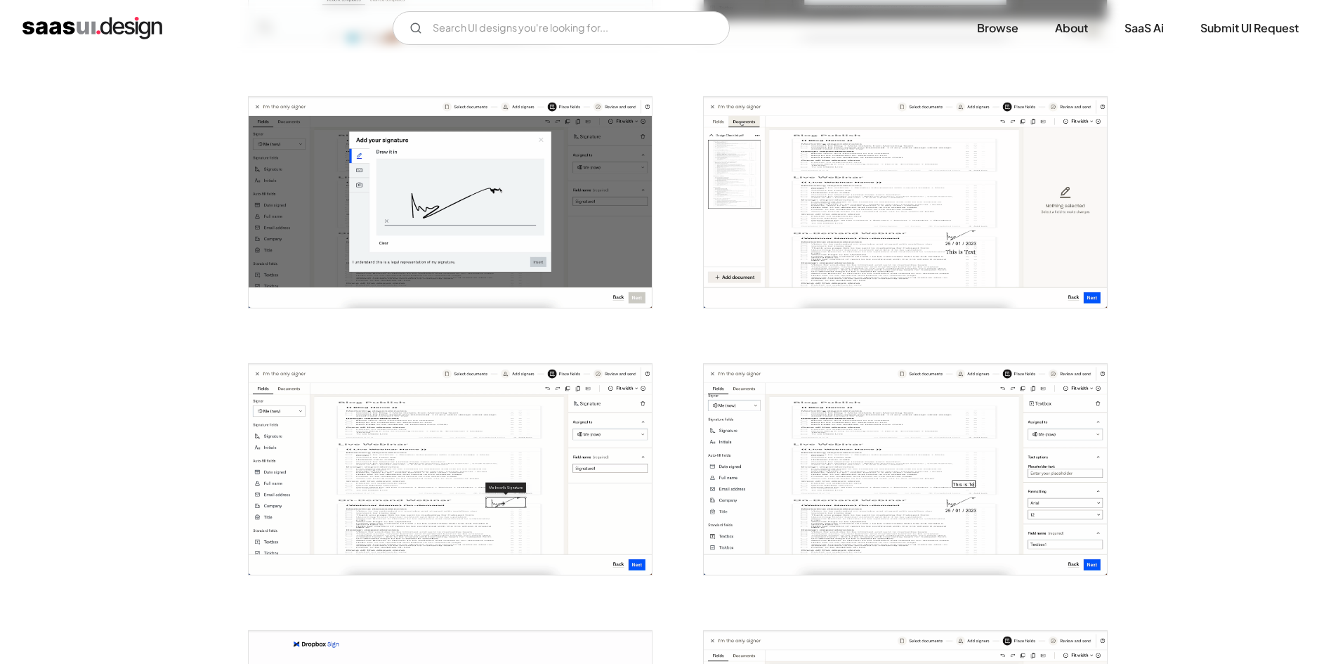
scroll to position [820, 0]
click at [482, 447] on img "open lightbox" at bounding box center [450, 468] width 403 height 211
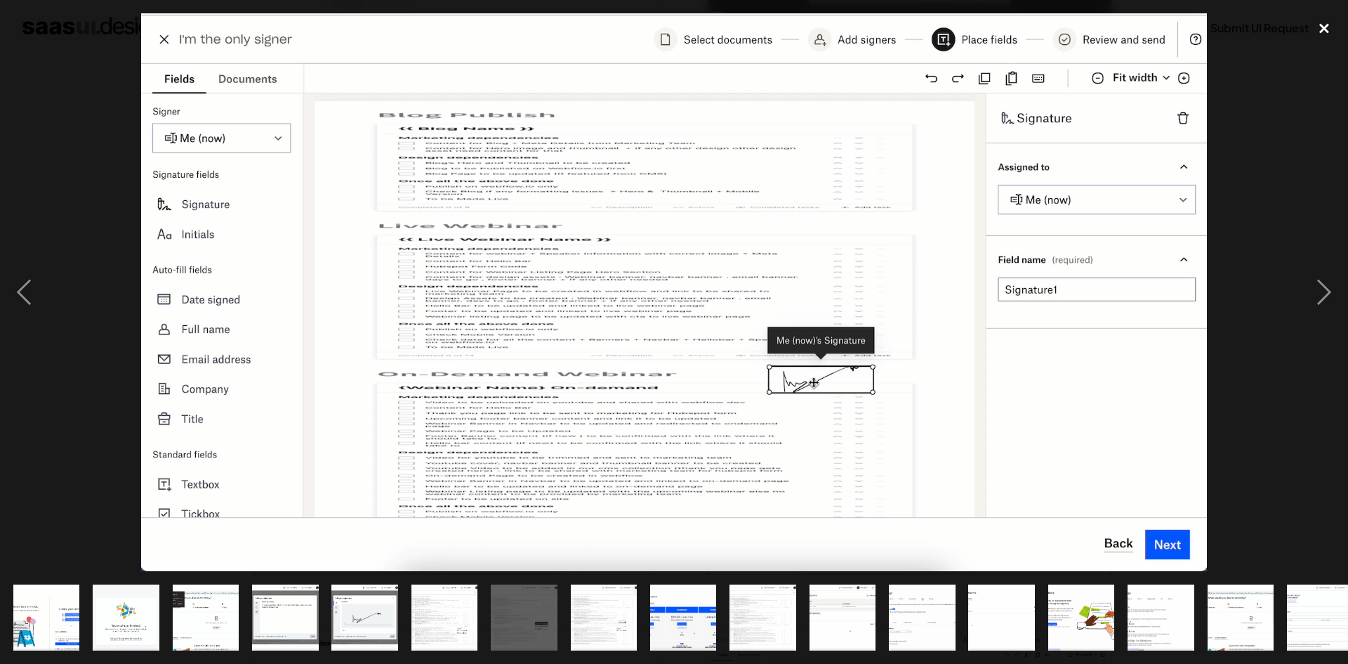
click at [1335, 27] on div "close lightbox" at bounding box center [1325, 28] width 48 height 31
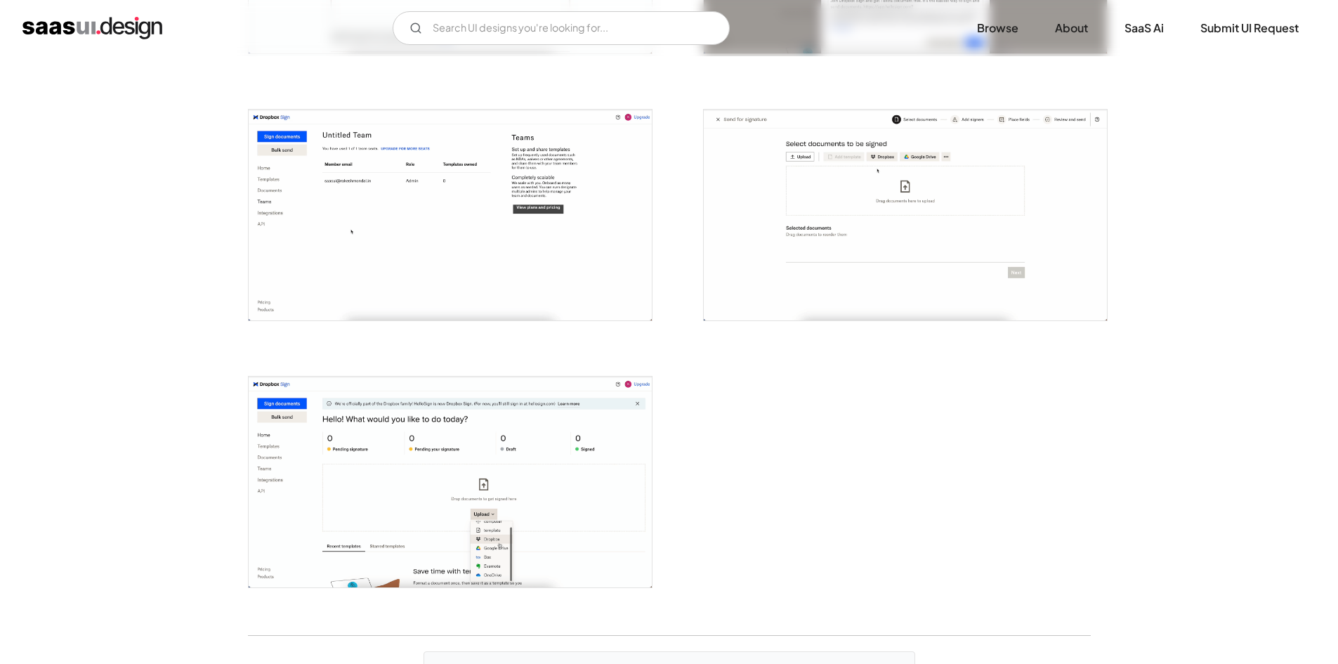
scroll to position [2716, 0]
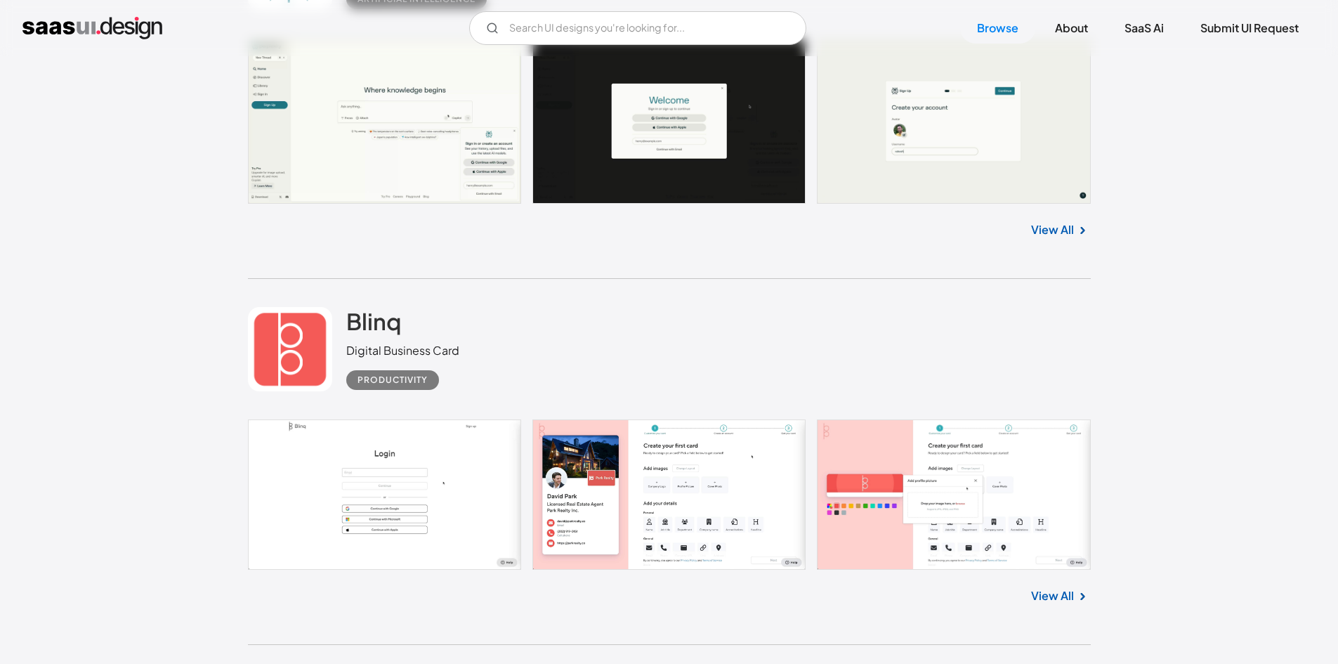
scroll to position [17646, 0]
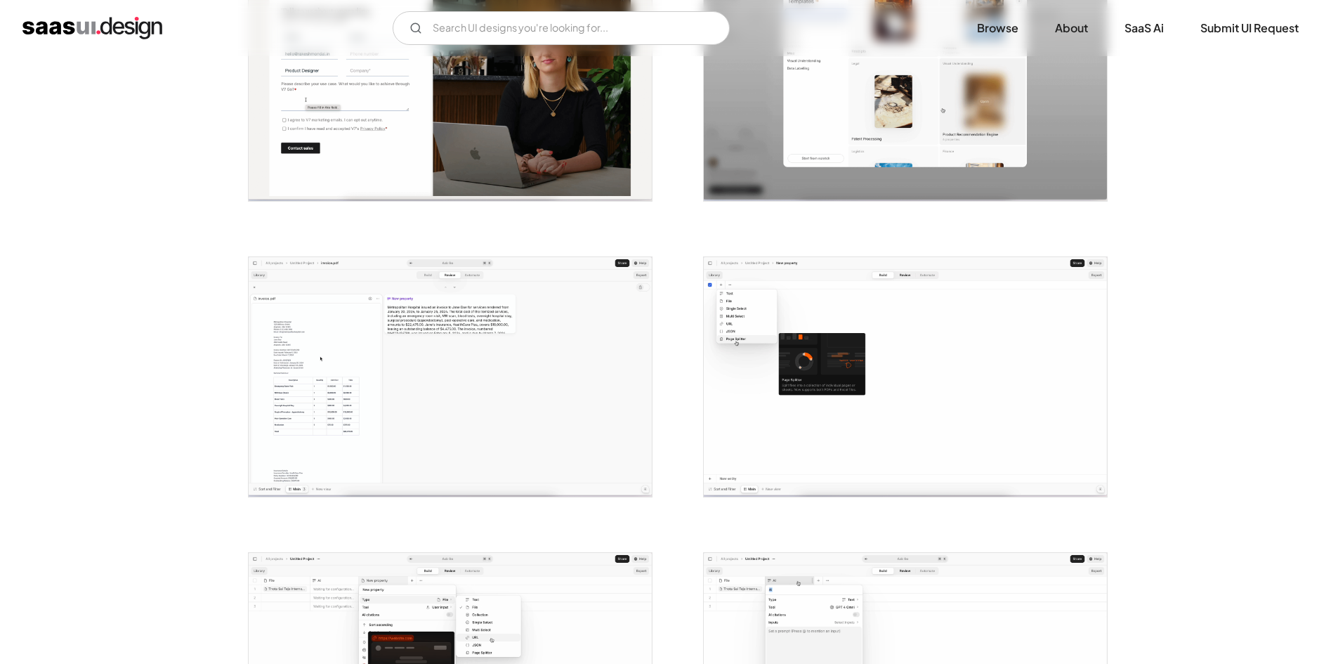
scroll to position [492, 0]
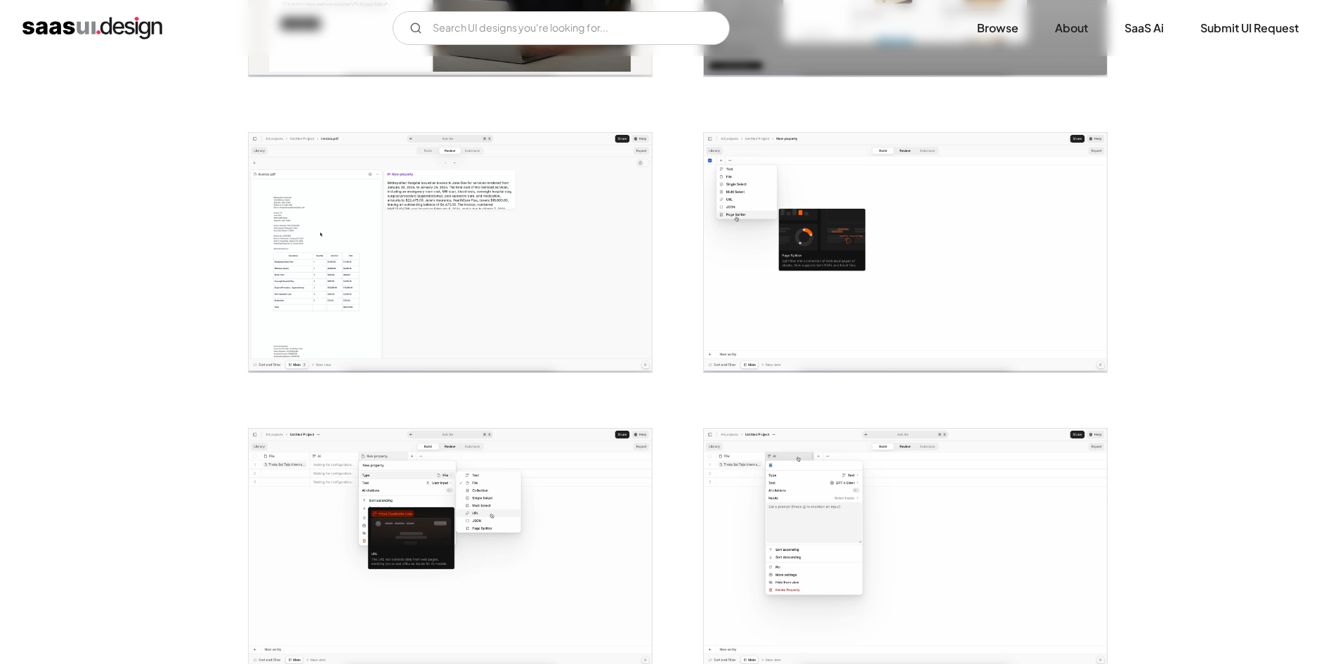
click at [419, 218] on img "open lightbox" at bounding box center [450, 252] width 403 height 239
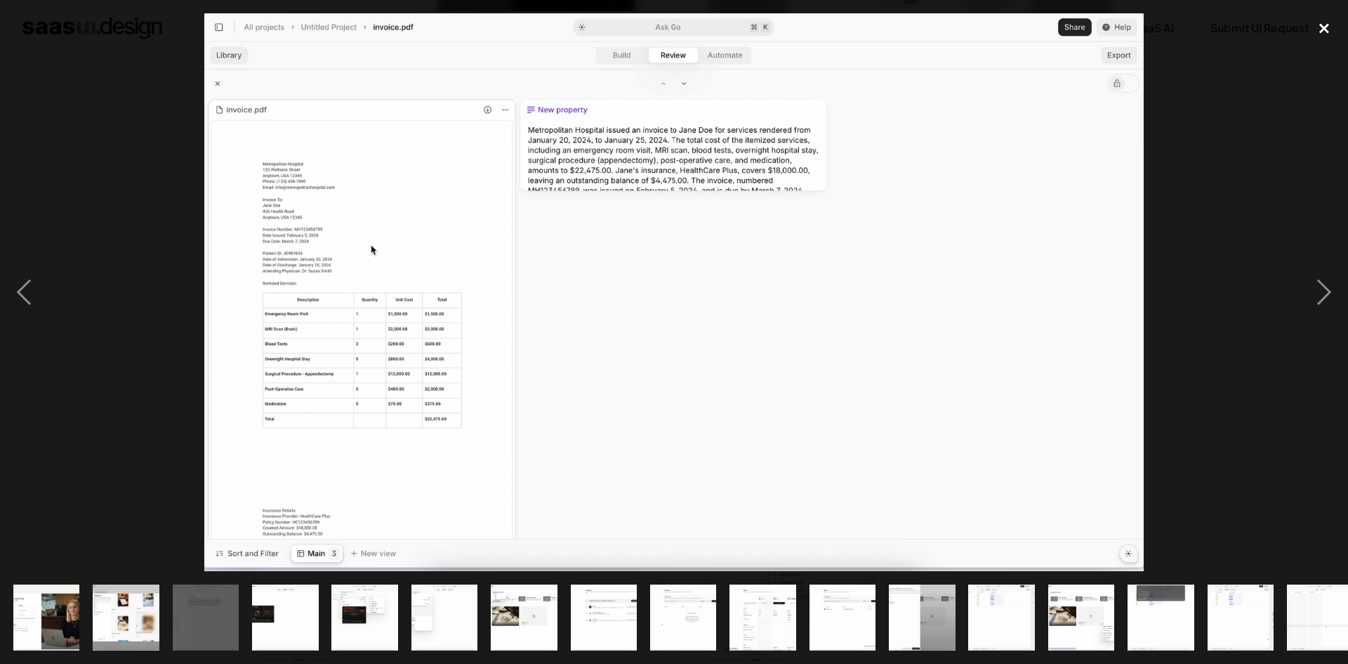
click at [1323, 25] on div "close lightbox" at bounding box center [1325, 28] width 48 height 31
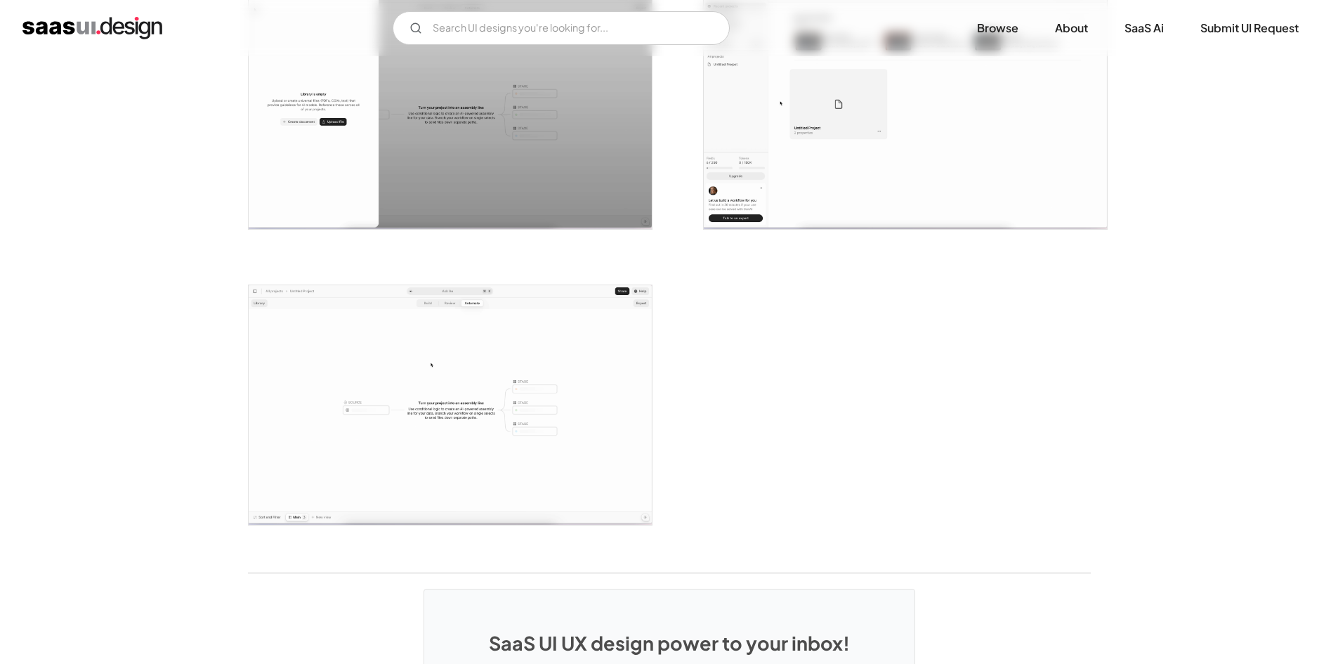
scroll to position [2997, 0]
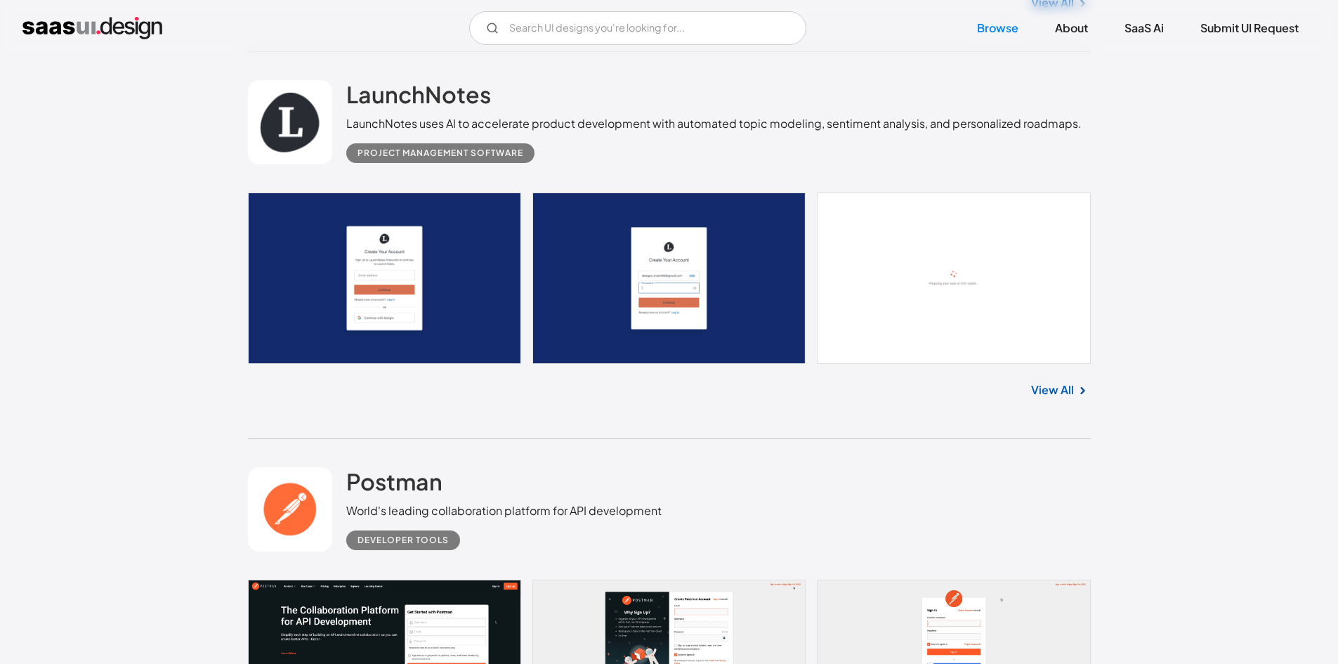
scroll to position [18658, 0]
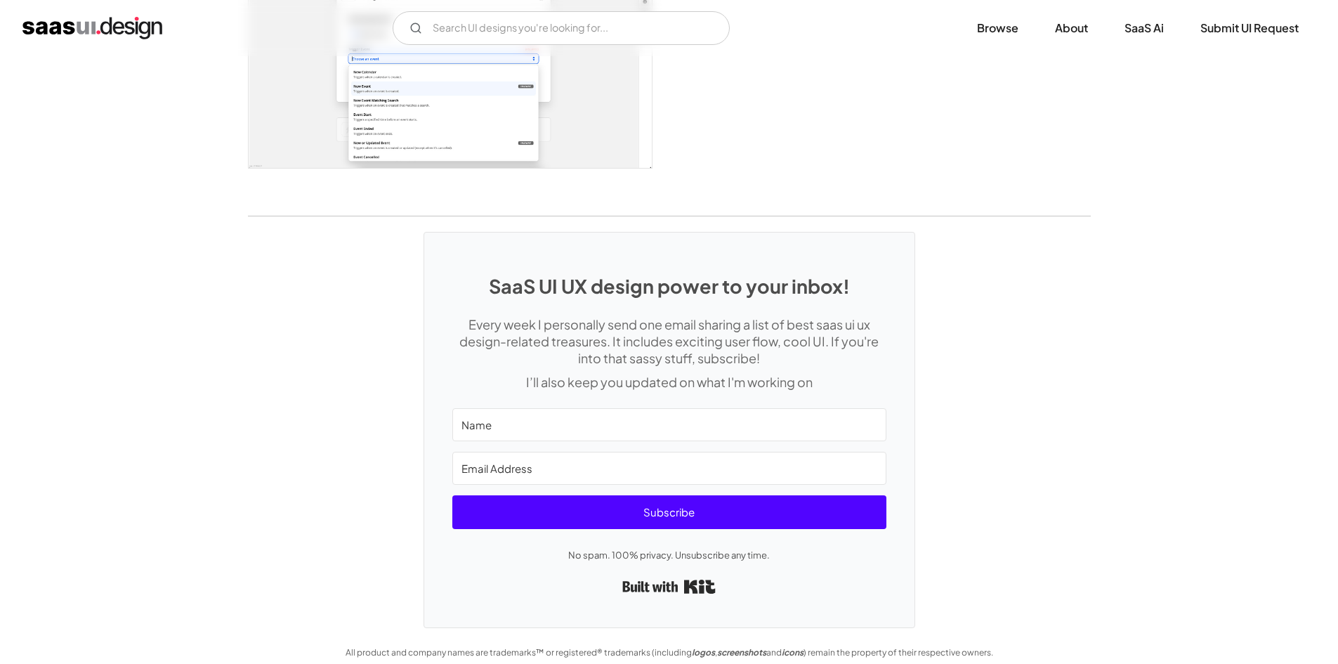
scroll to position [2844, 0]
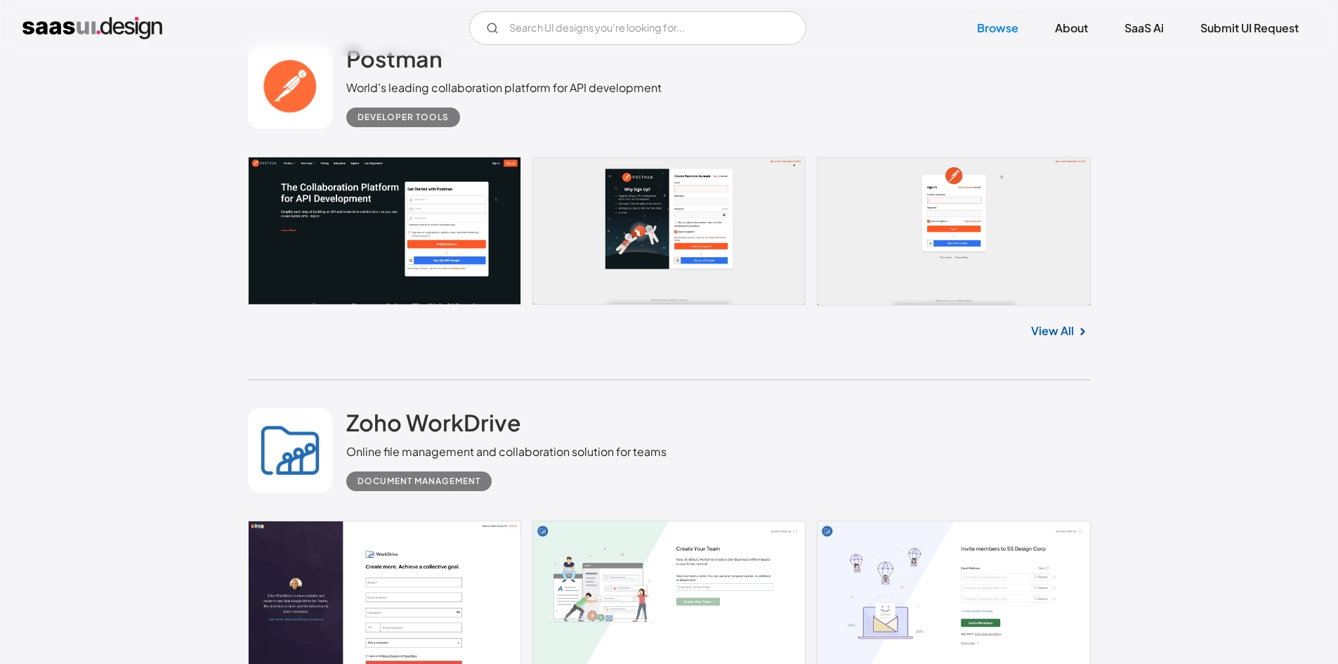
scroll to position [19076, 0]
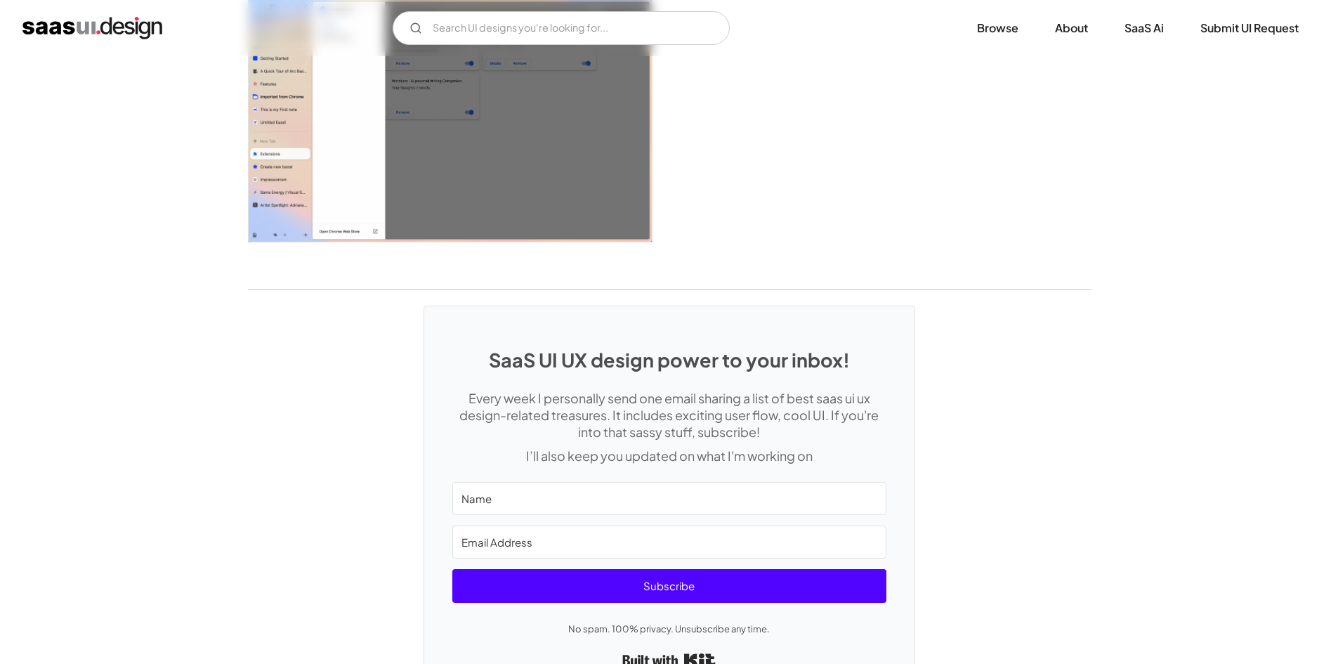
scroll to position [3395, 0]
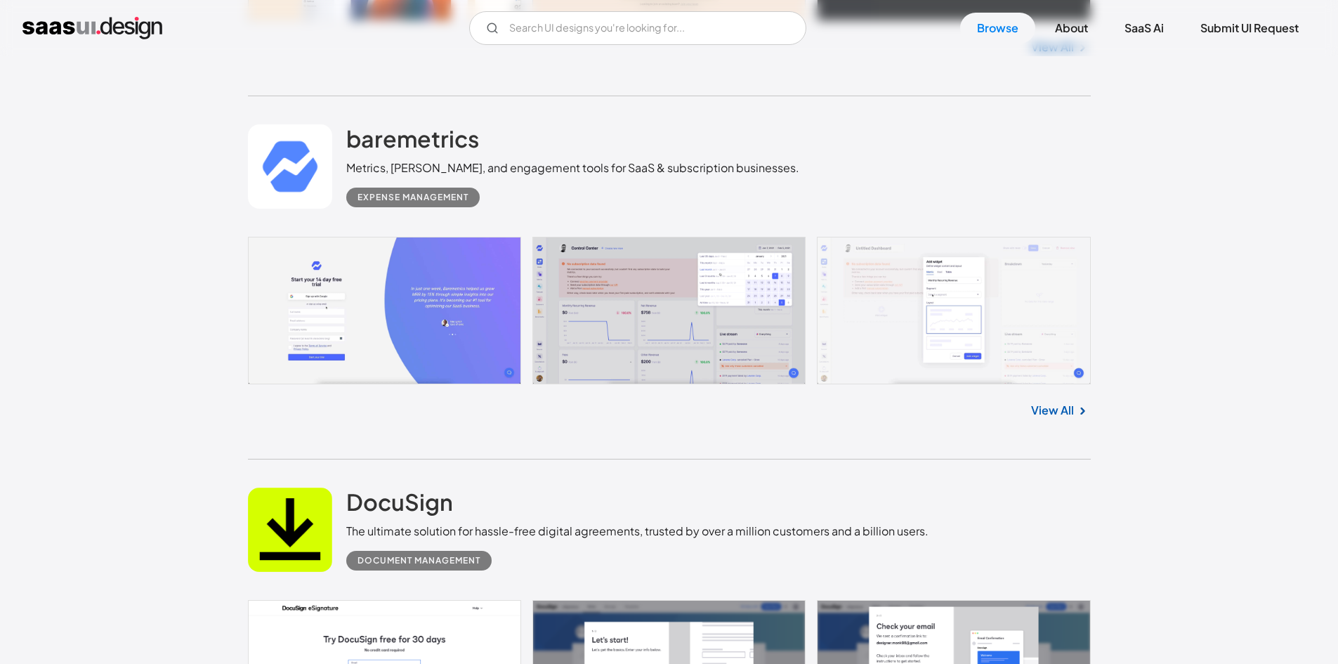
scroll to position [20114, 0]
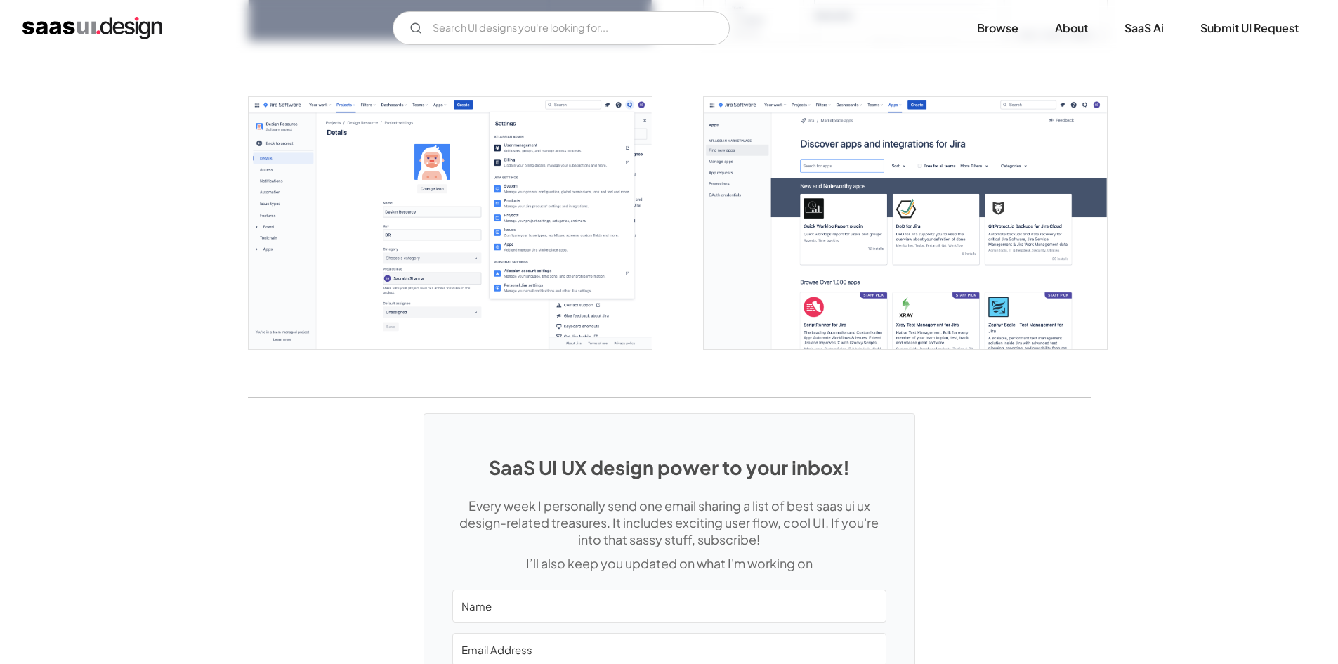
scroll to position [3817, 0]
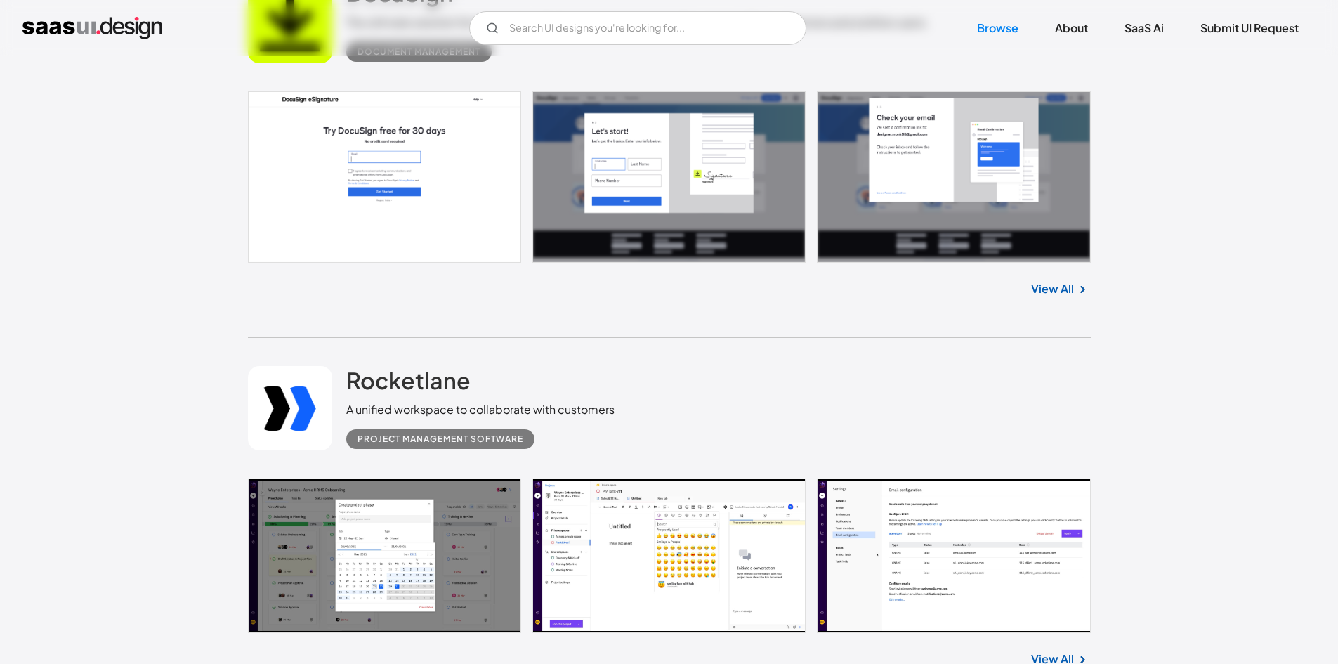
scroll to position [20645, 0]
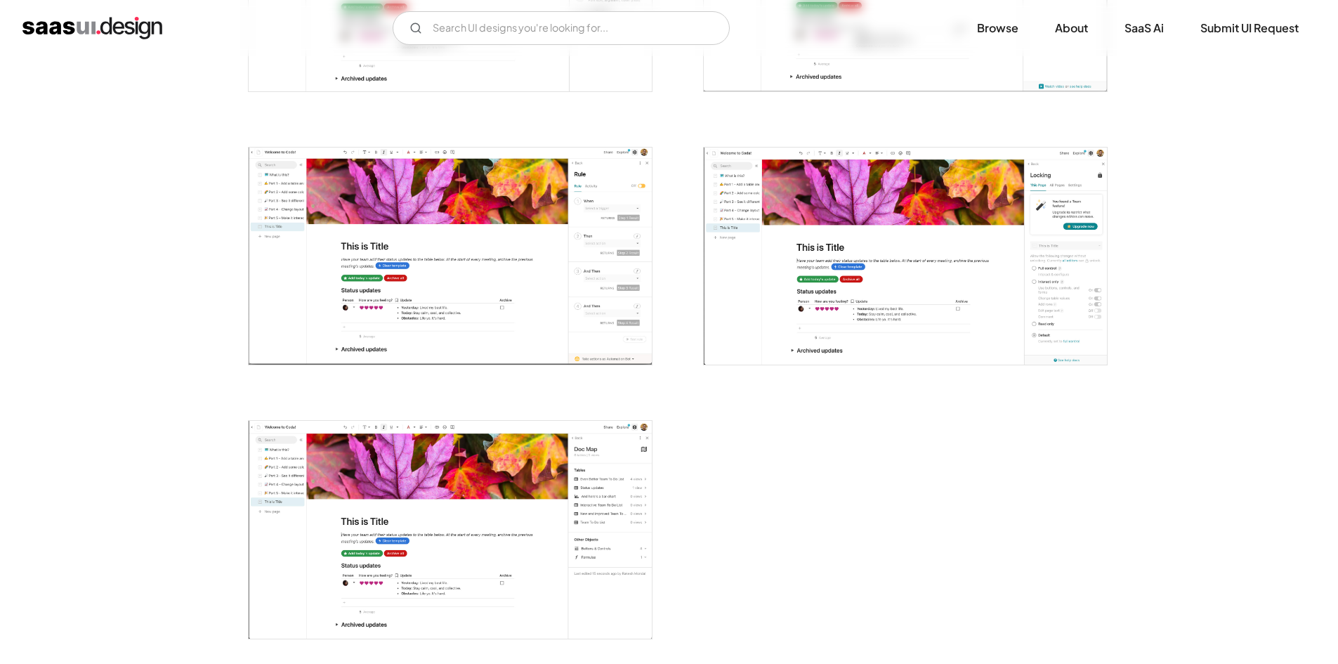
scroll to position [3188, 0]
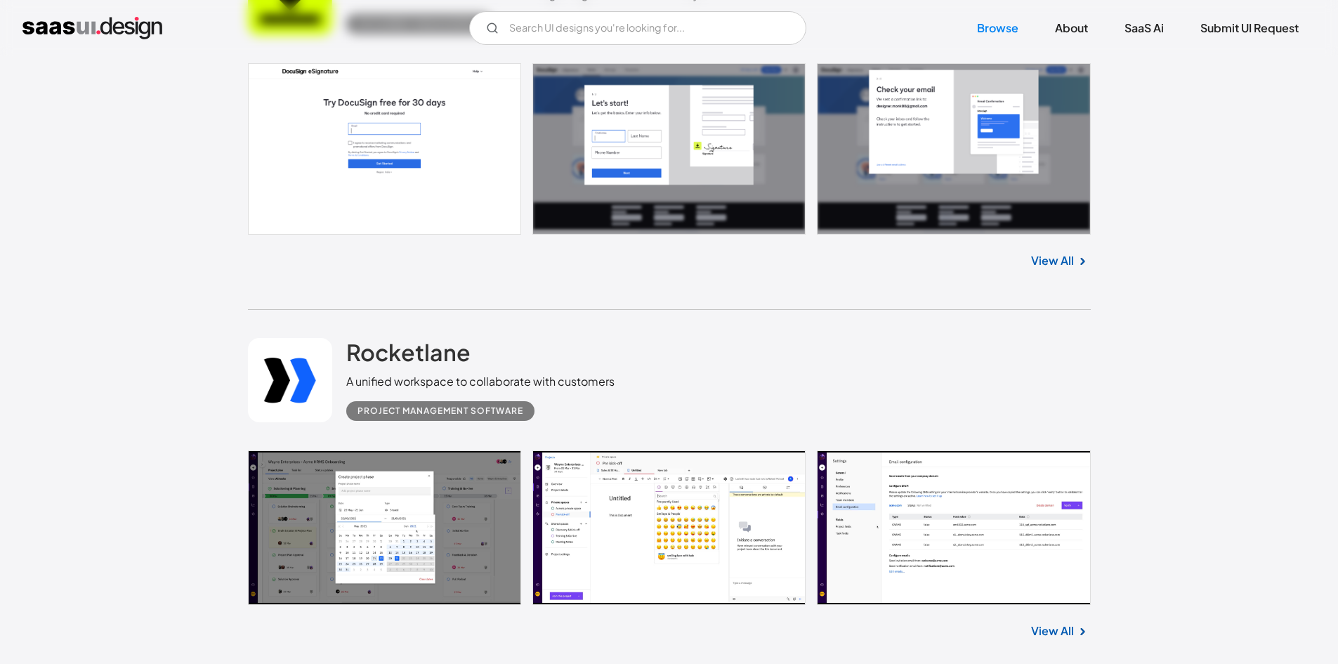
scroll to position [20651, 0]
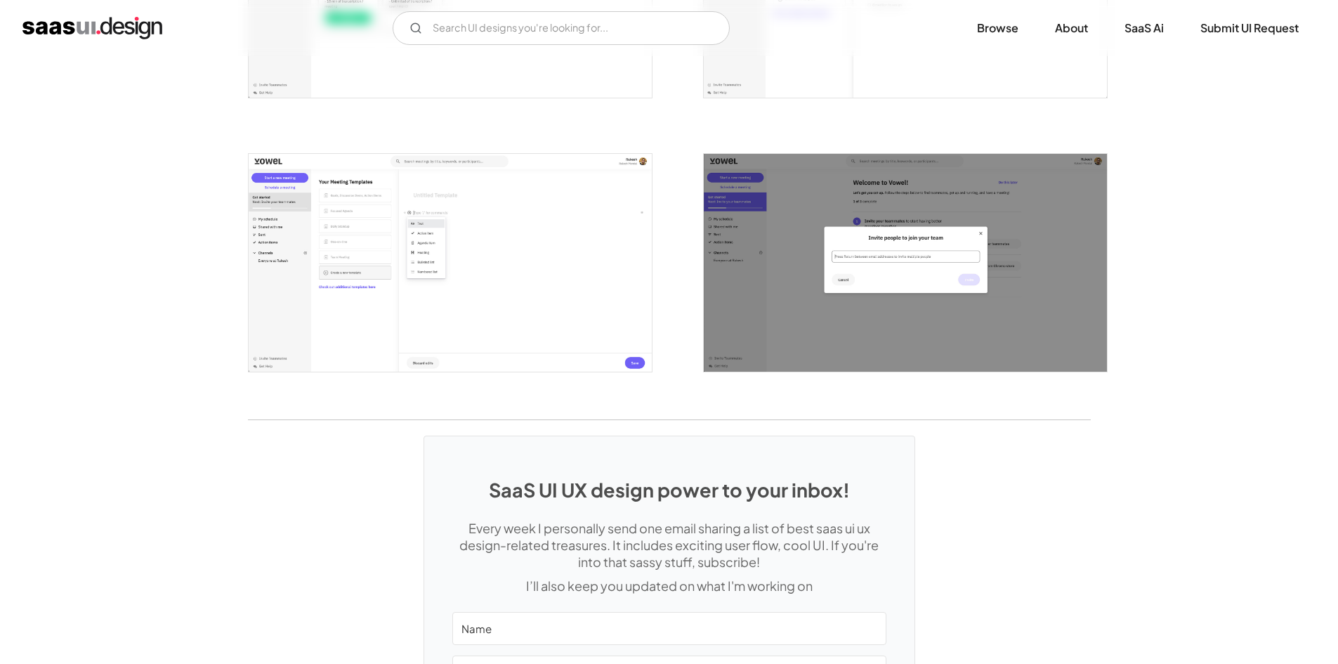
scroll to position [2091, 0]
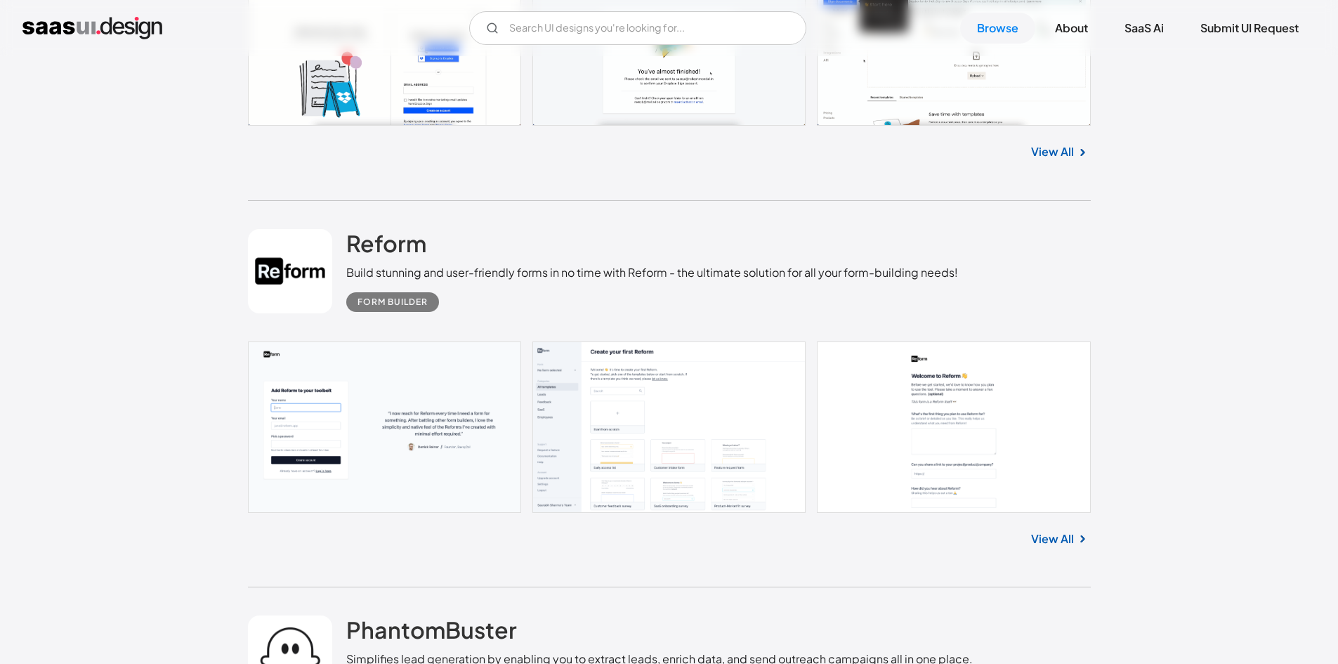
scroll to position [21487, 0]
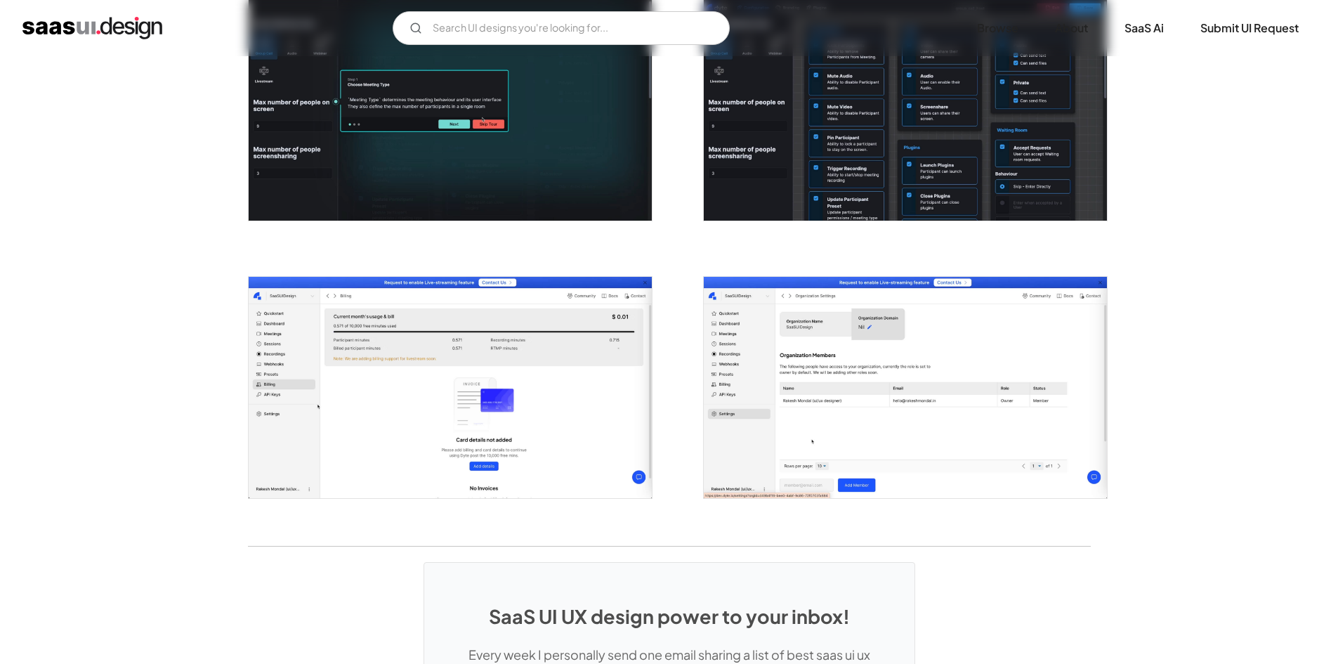
scroll to position [2269, 0]
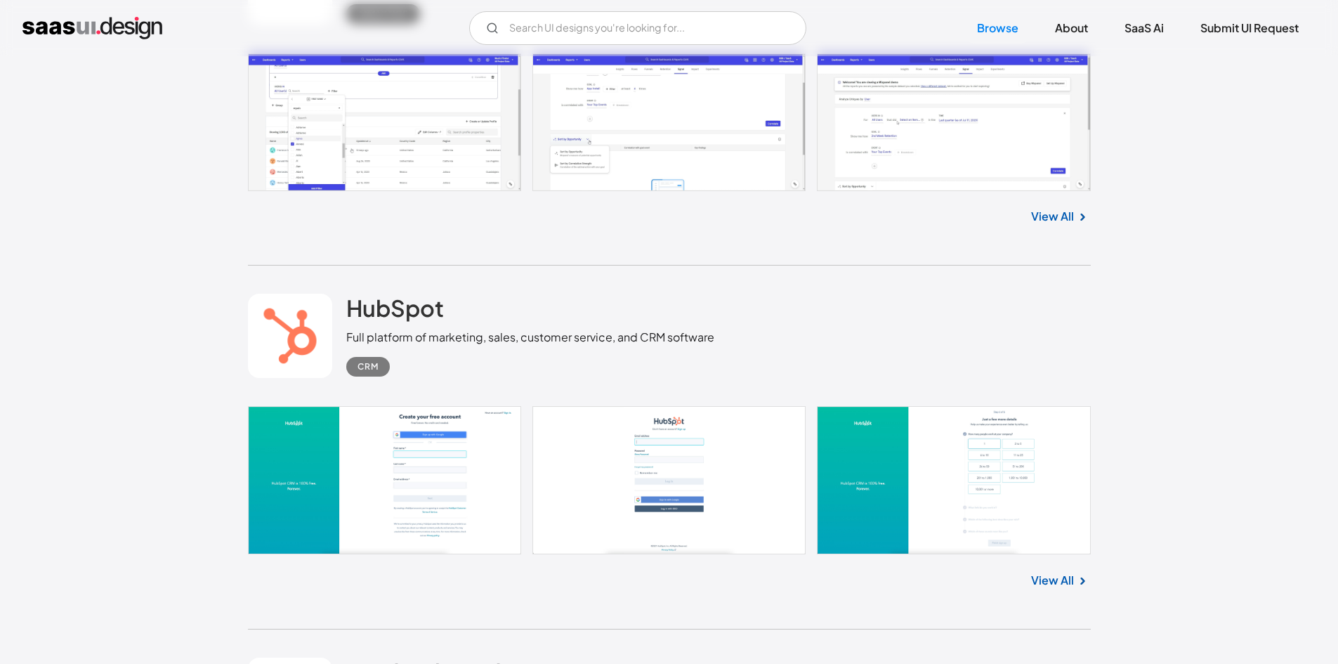
scroll to position [22549, 0]
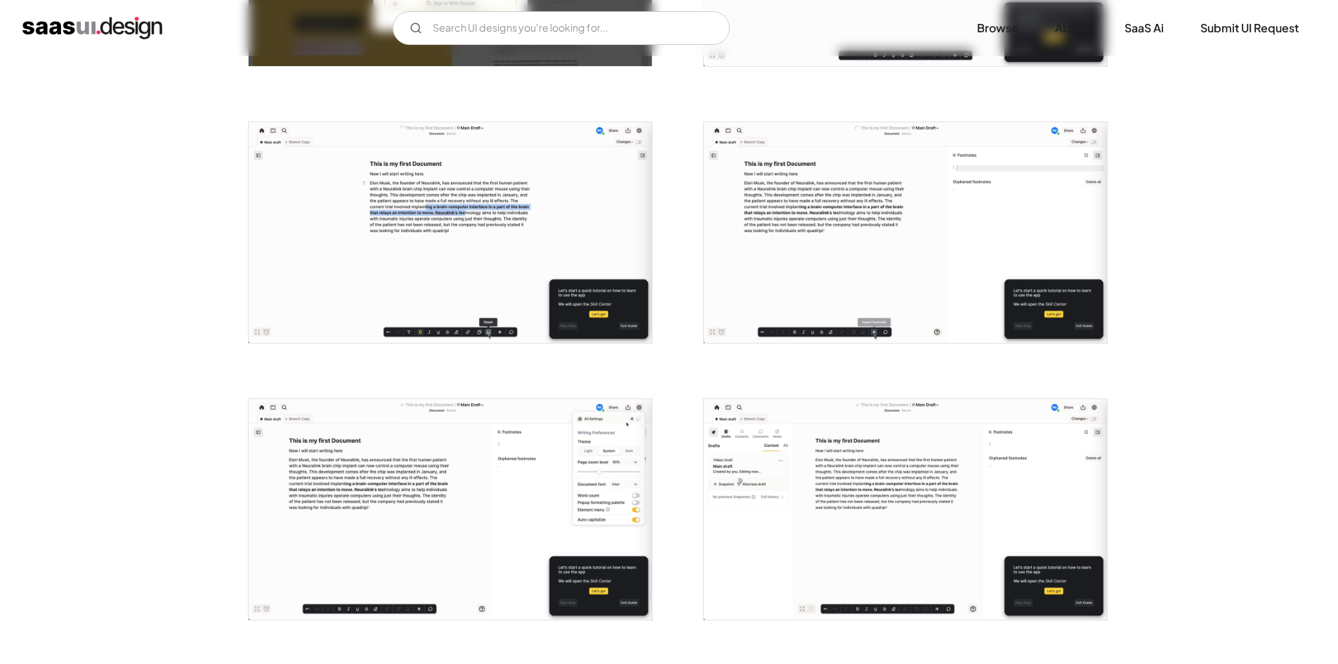
scroll to position [484, 0]
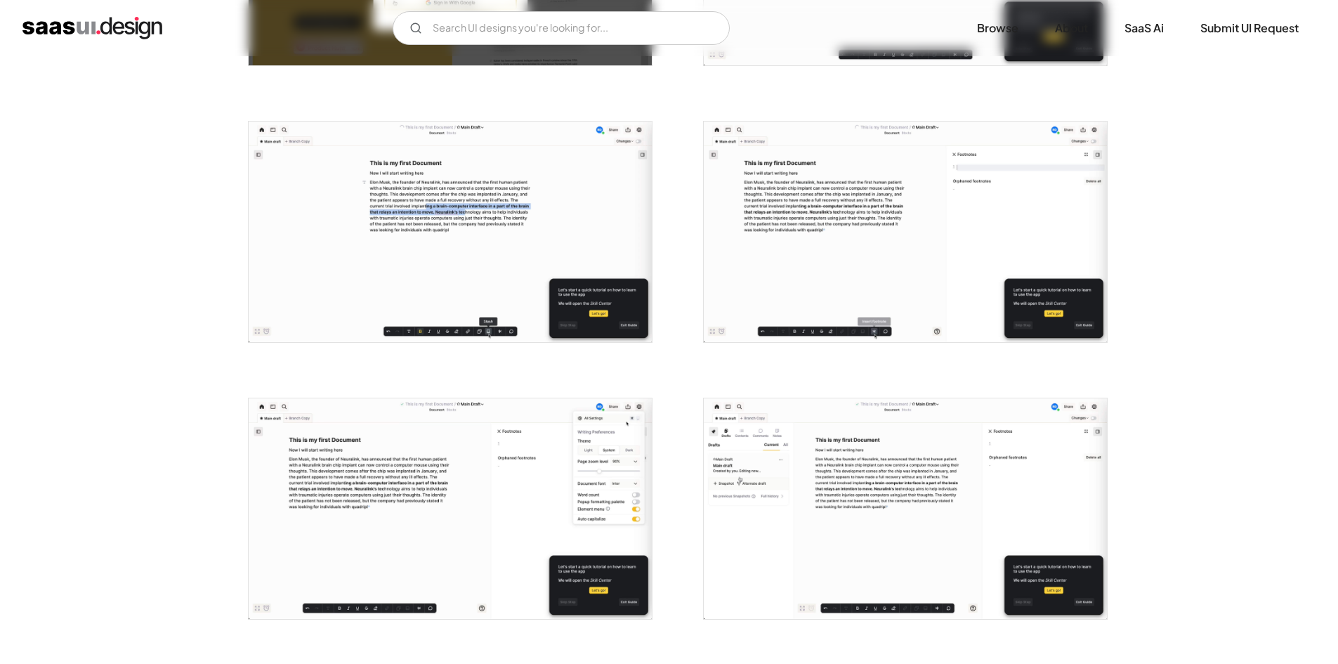
click at [467, 206] on img "open lightbox" at bounding box center [450, 231] width 403 height 221
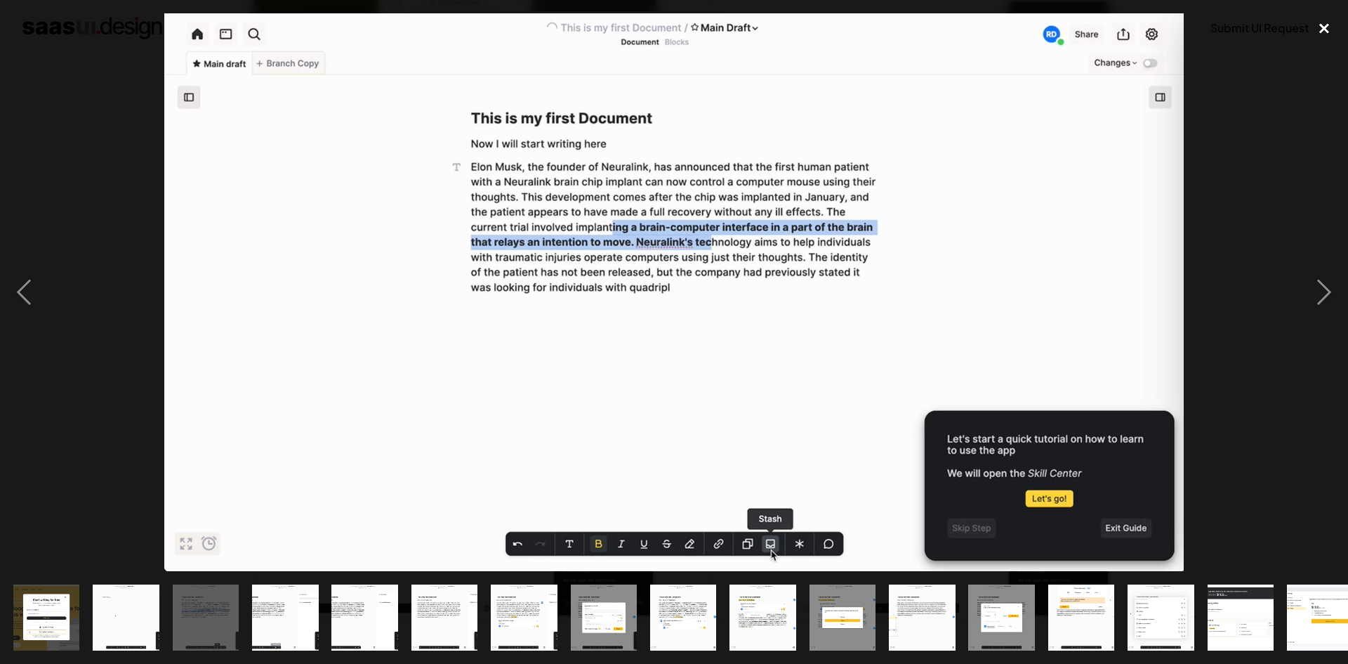
click at [1328, 20] on div "close lightbox" at bounding box center [1325, 28] width 48 height 31
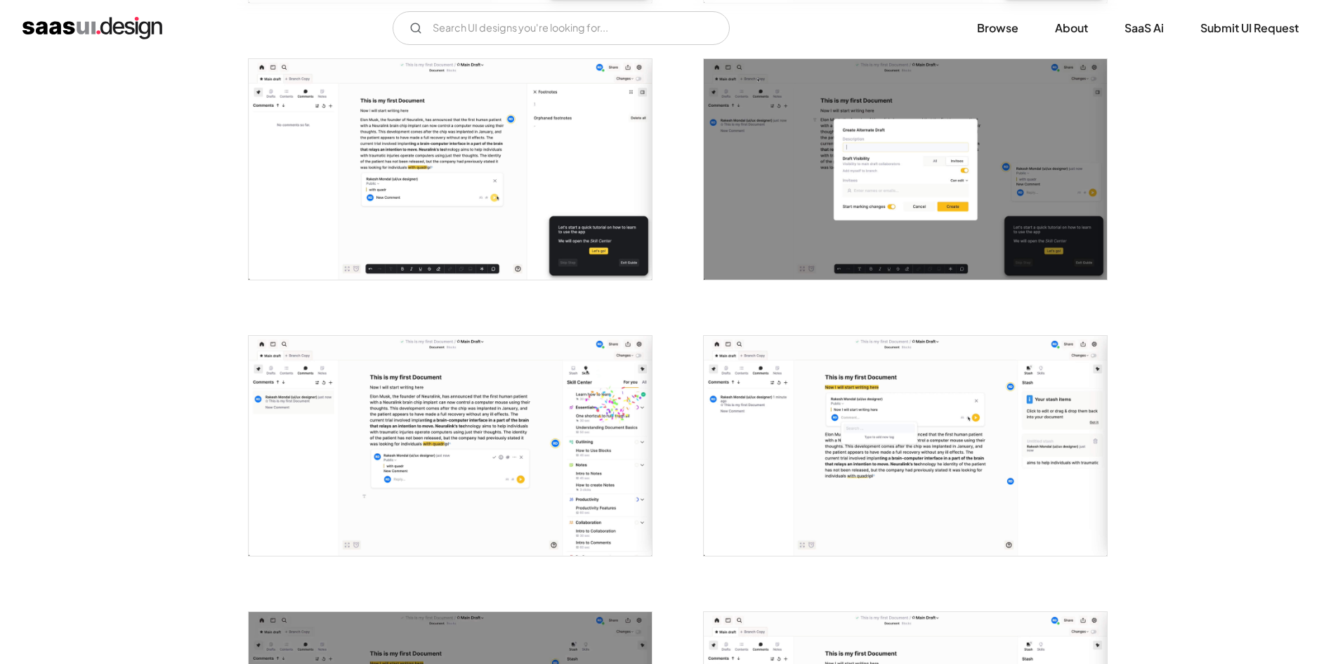
scroll to position [1100, 0]
click at [568, 463] on img "open lightbox" at bounding box center [450, 445] width 403 height 221
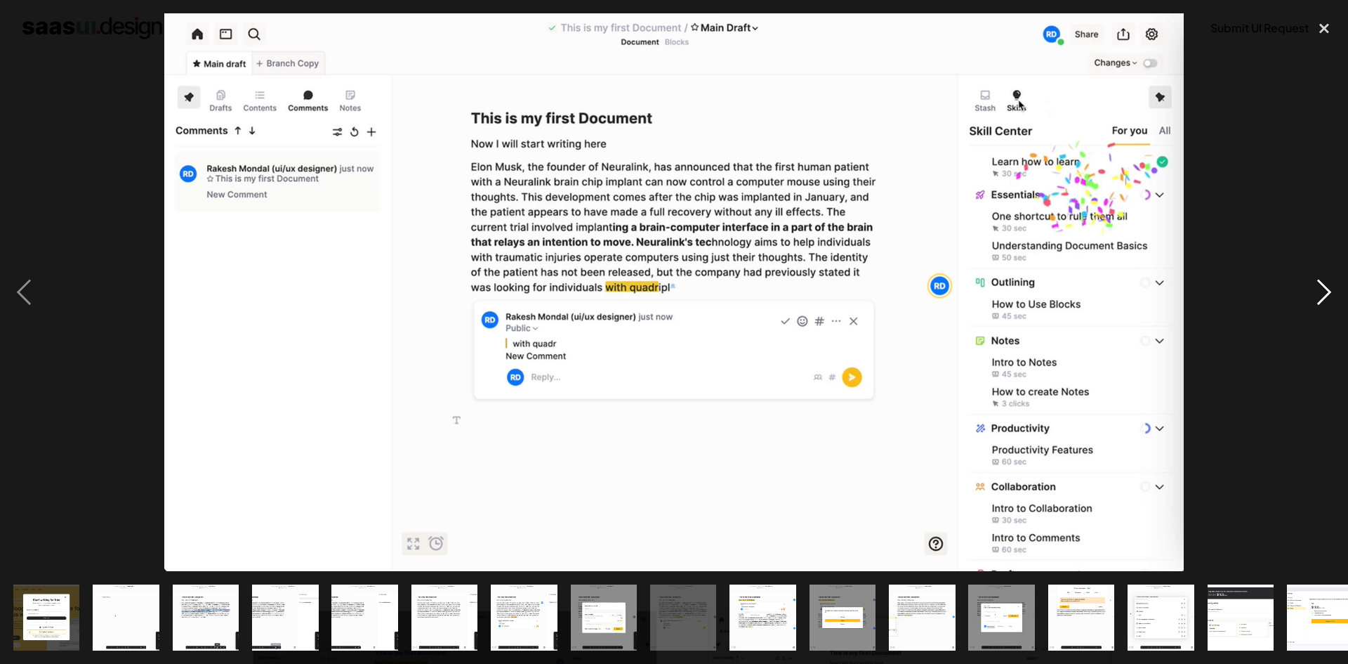
click at [1318, 297] on div "next image" at bounding box center [1325, 292] width 48 height 558
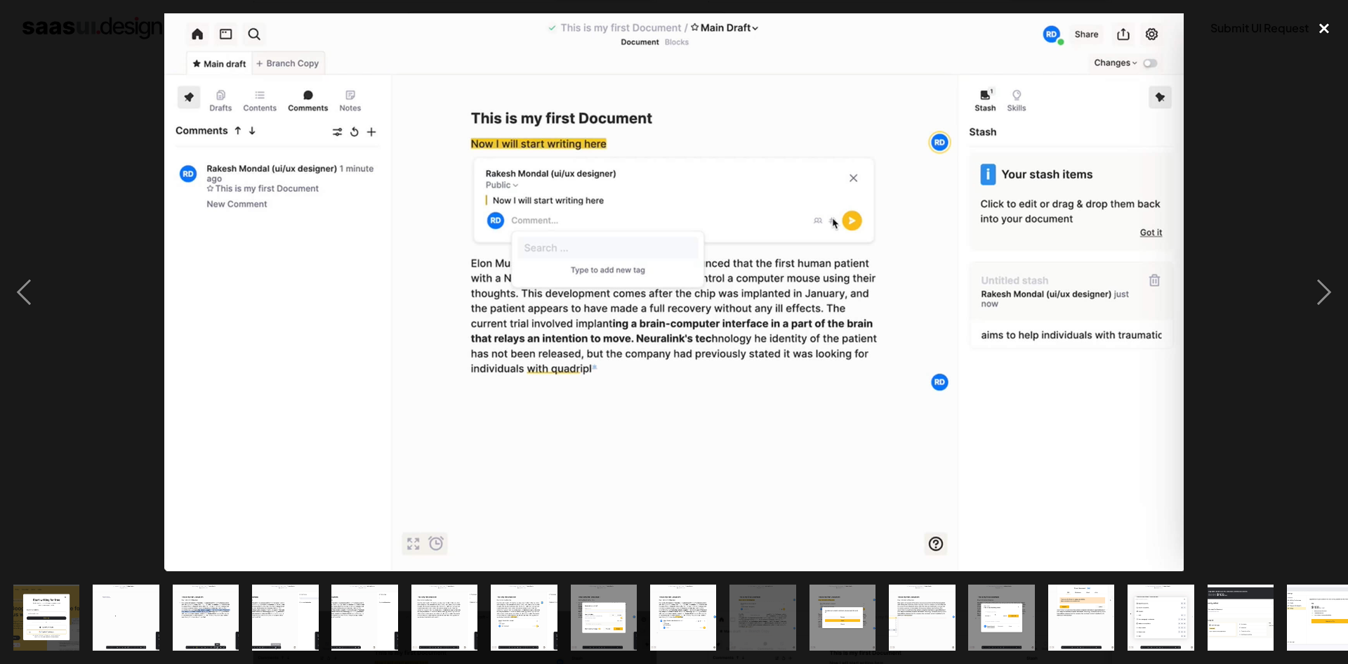
click at [1327, 18] on div "close lightbox" at bounding box center [1325, 28] width 48 height 31
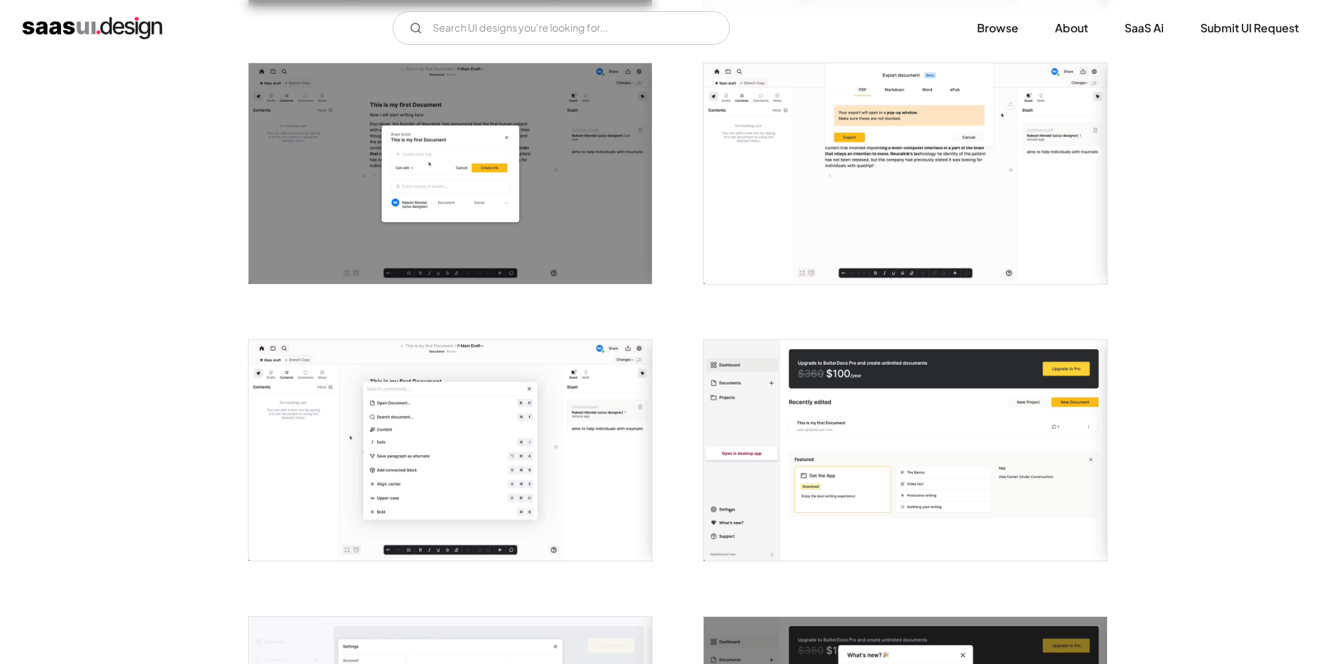
scroll to position [1873, 0]
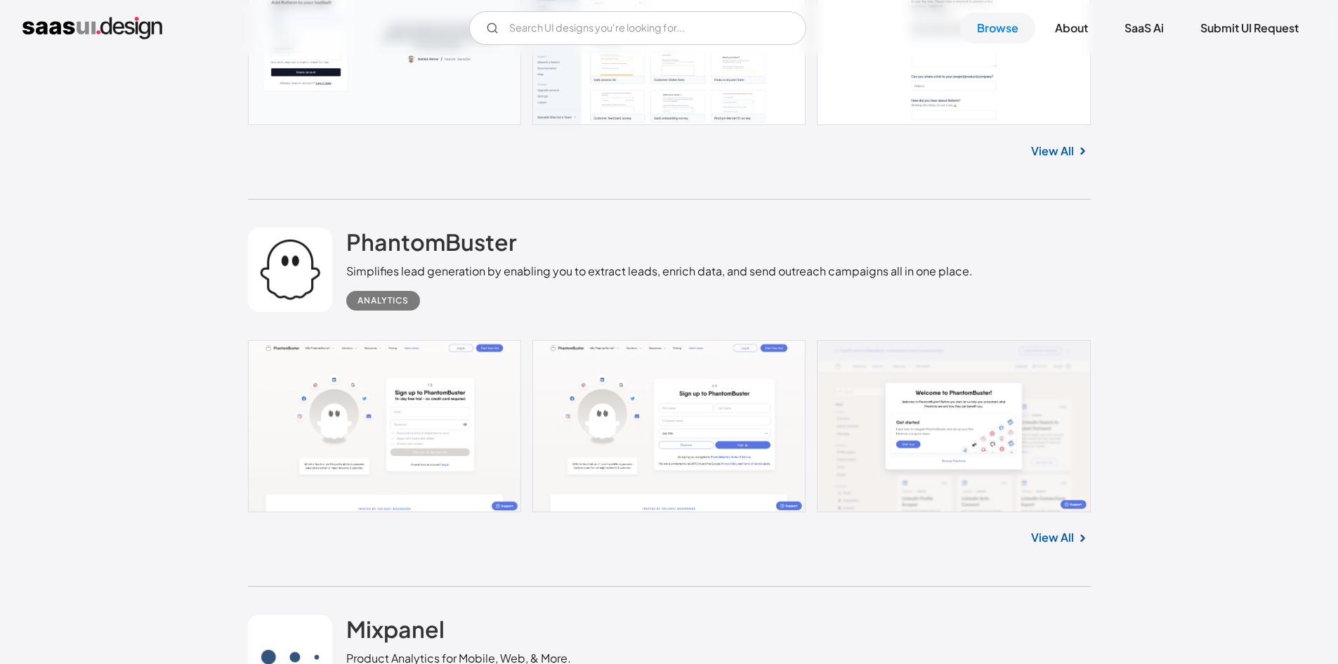
scroll to position [21880, 0]
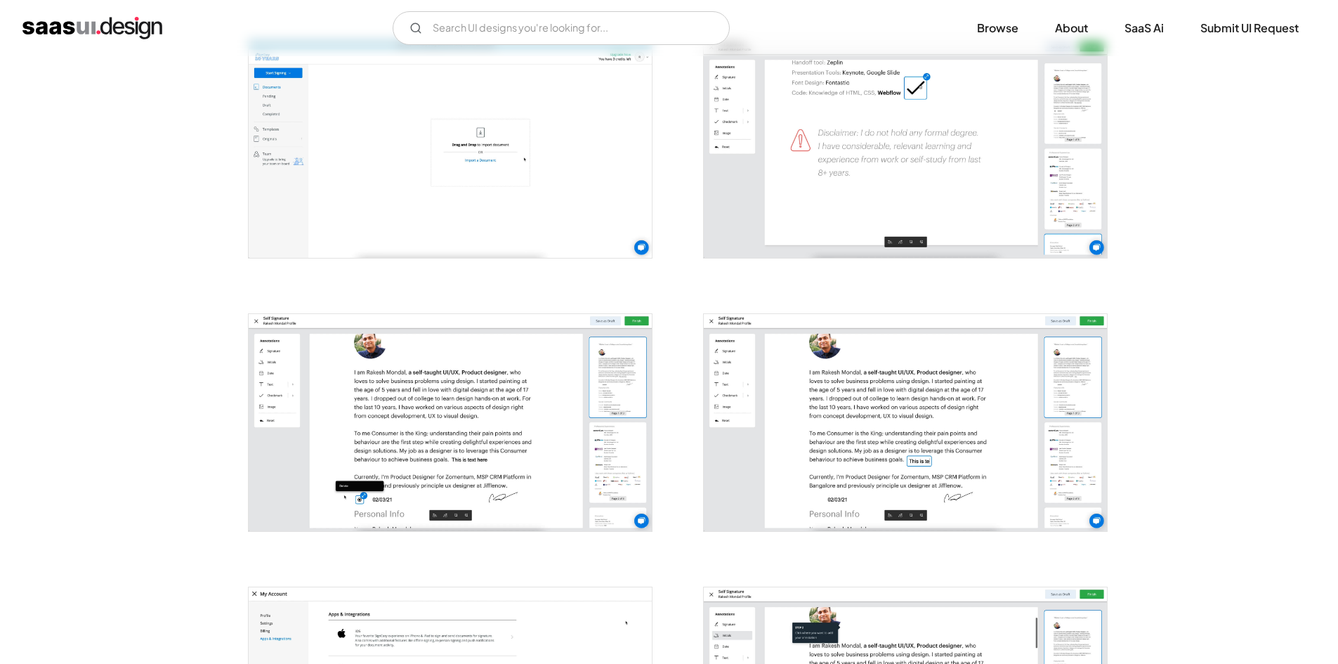
scroll to position [1124, 0]
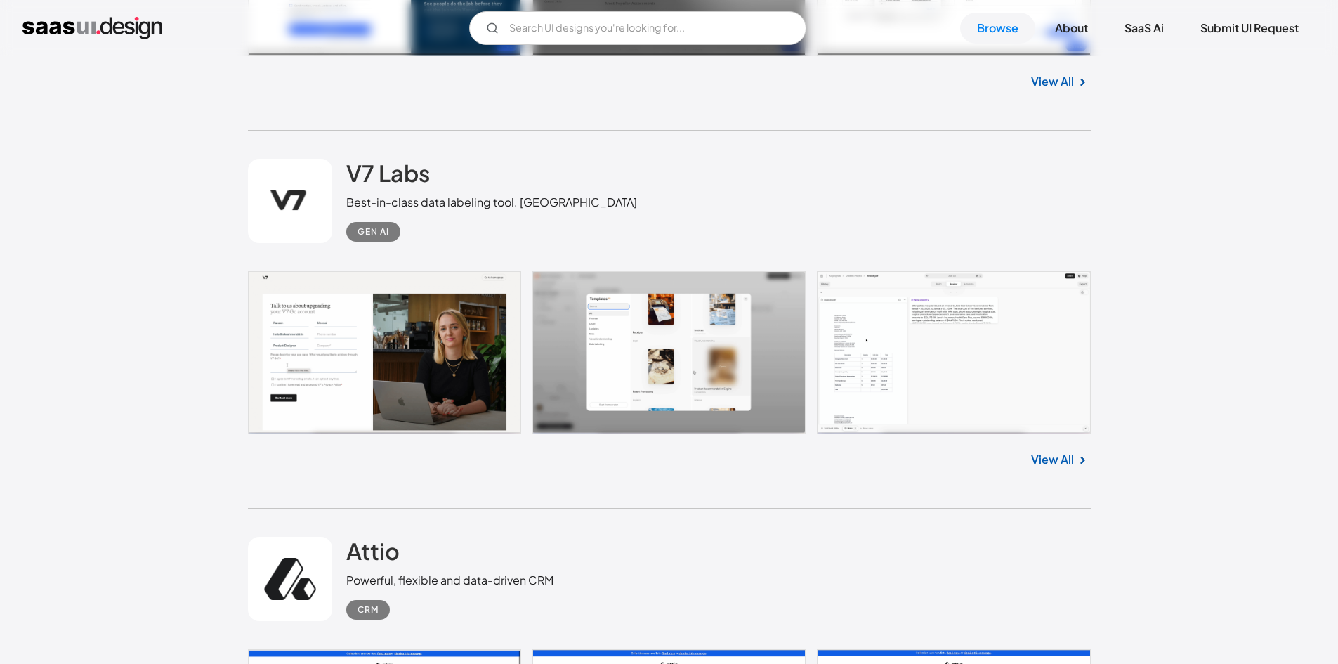
scroll to position [24153, 0]
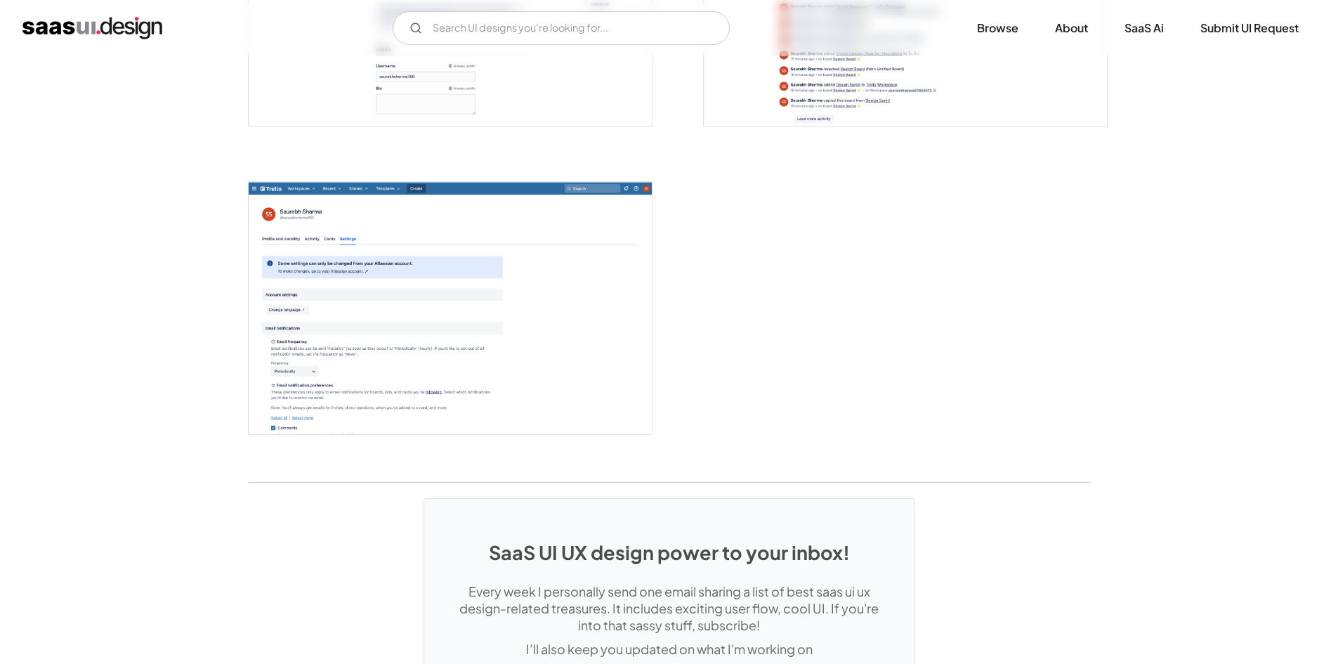
scroll to position [3582, 0]
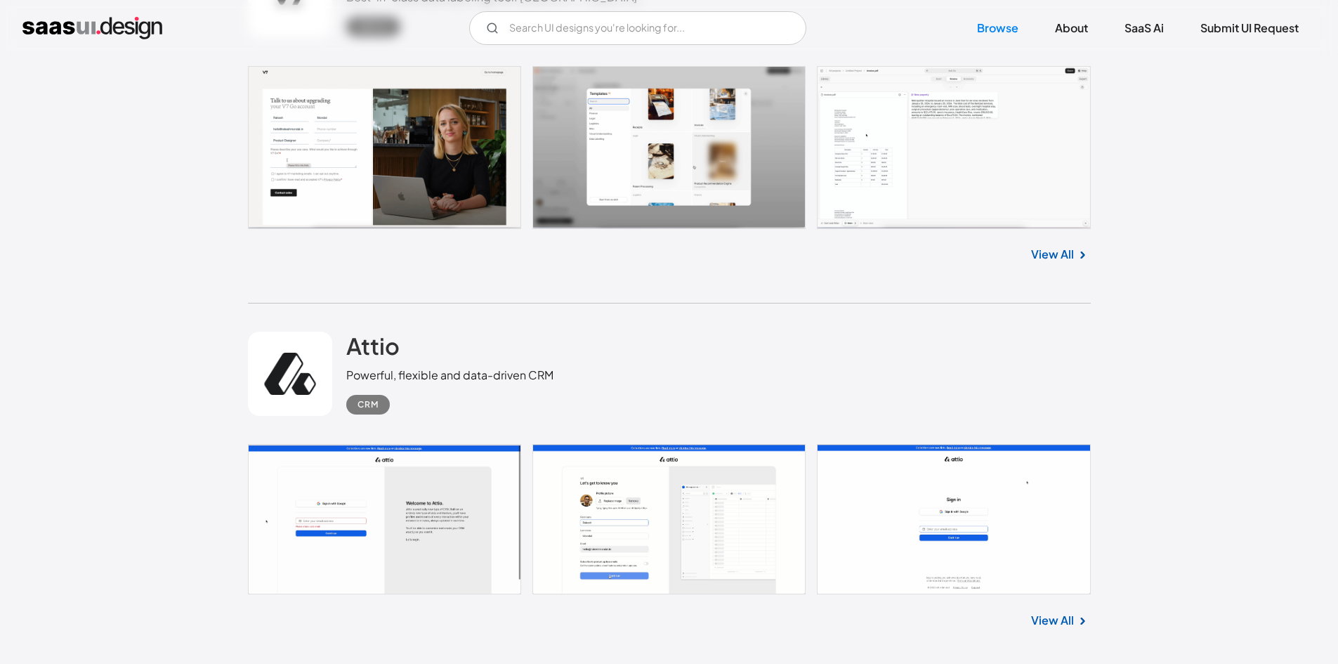
scroll to position [24434, 0]
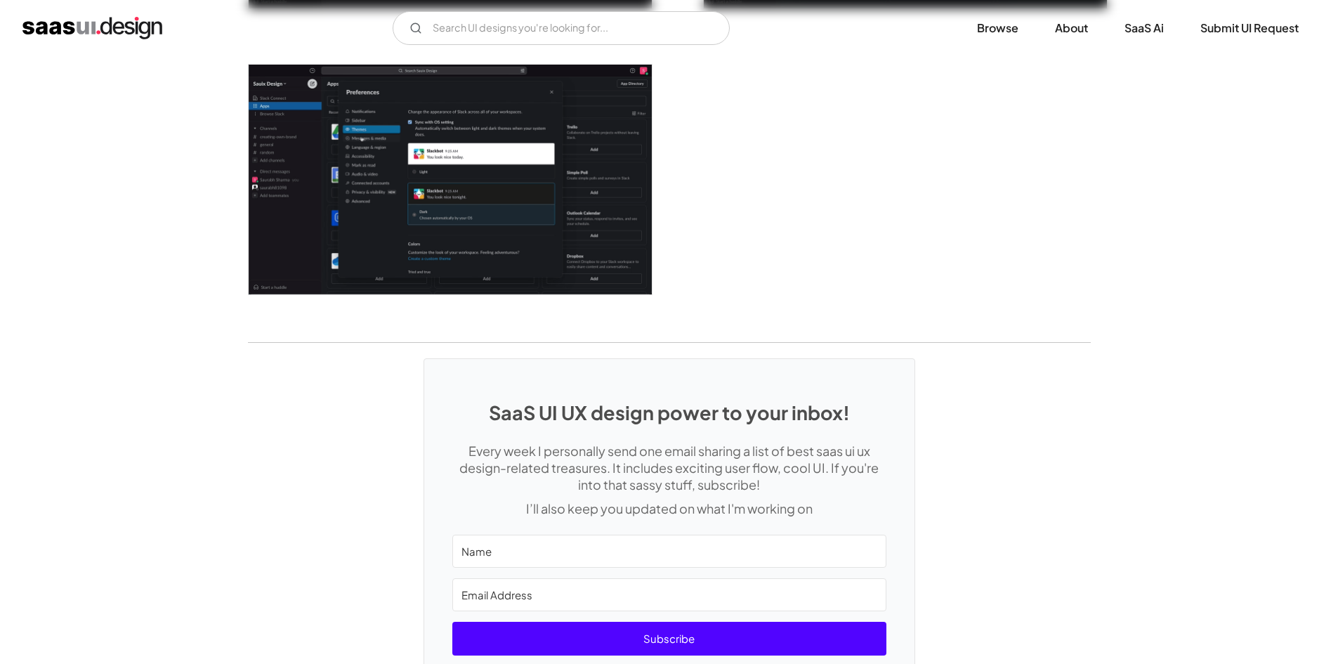
scroll to position [3792, 0]
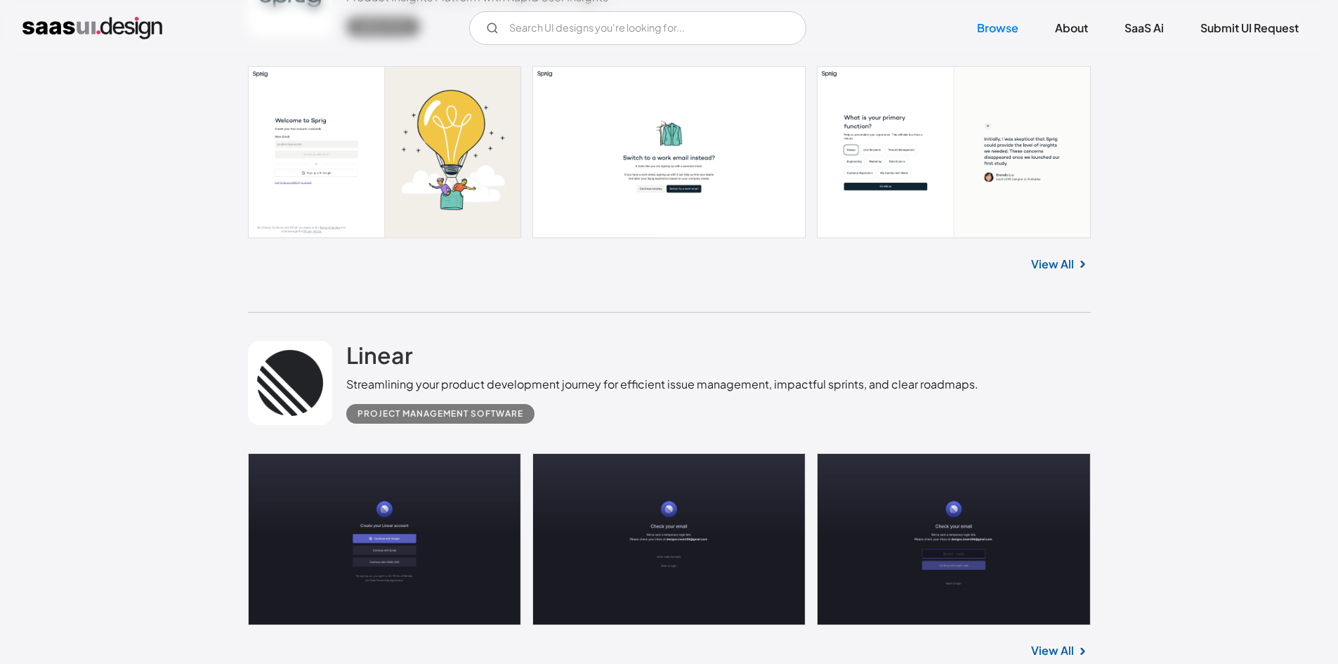
scroll to position [25487, 0]
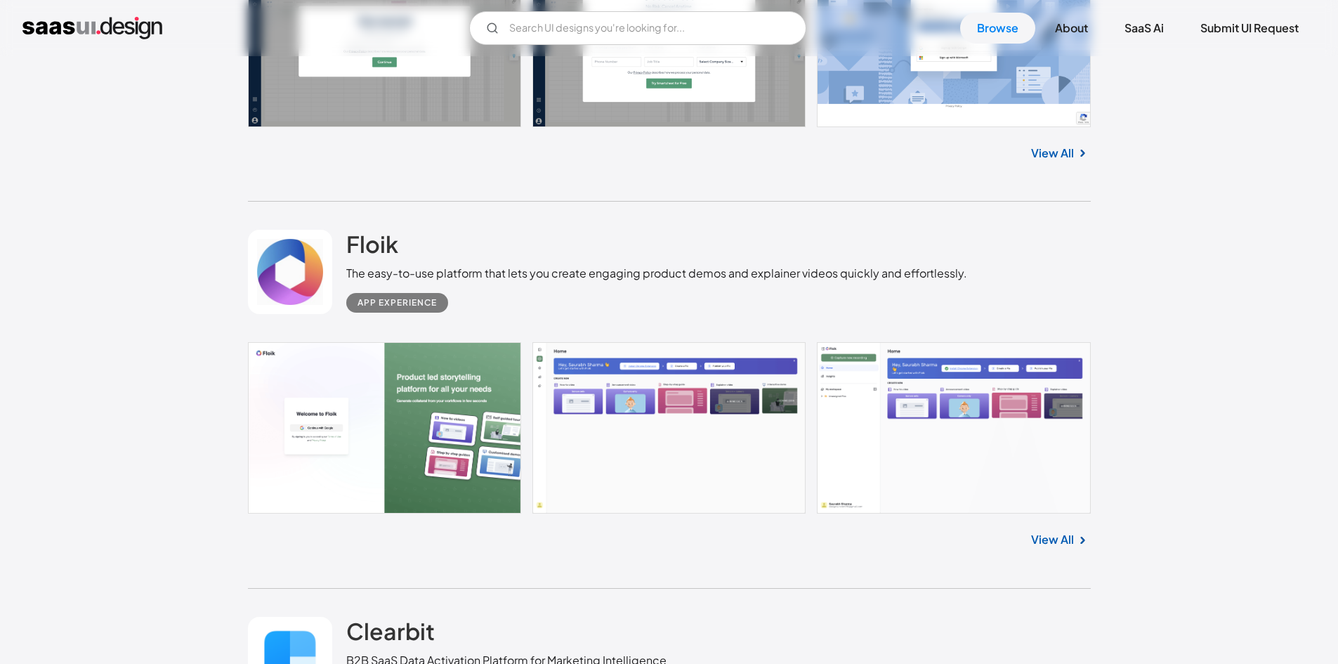
drag, startPoint x: 1033, startPoint y: 577, endPoint x: 963, endPoint y: -6, distance: 587.8
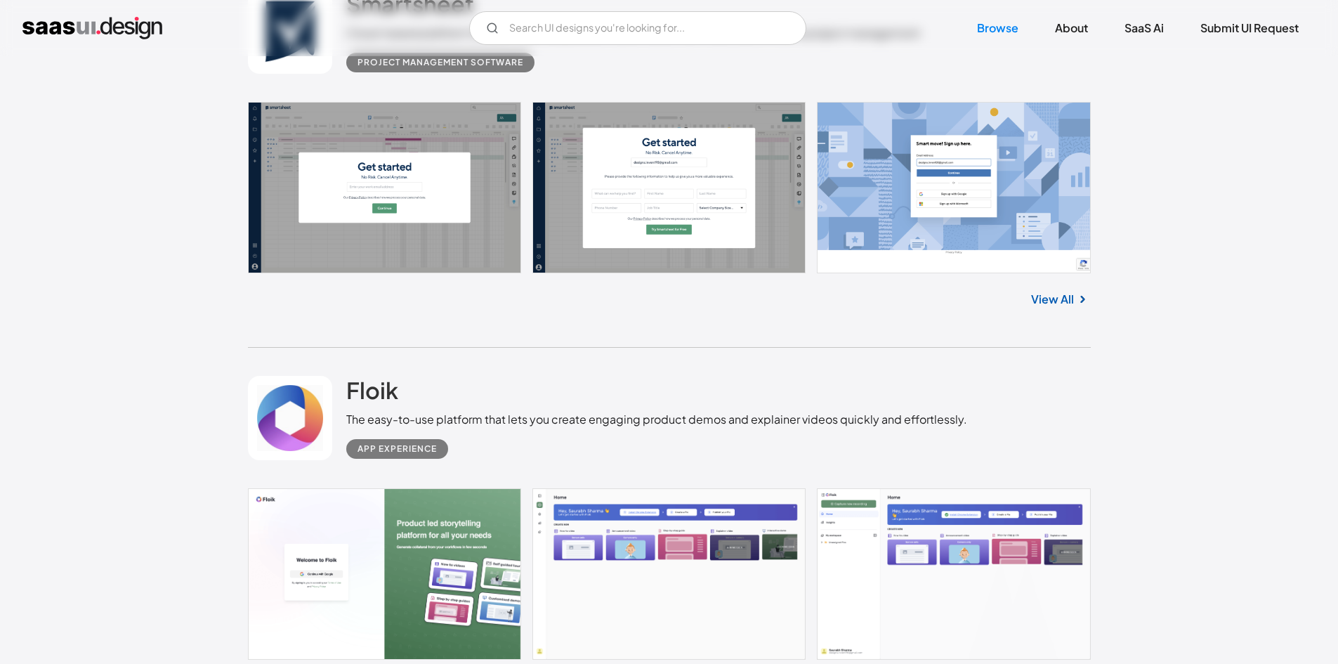
scroll to position [6681, 0]
